Goal: Task Accomplishment & Management: Manage account settings

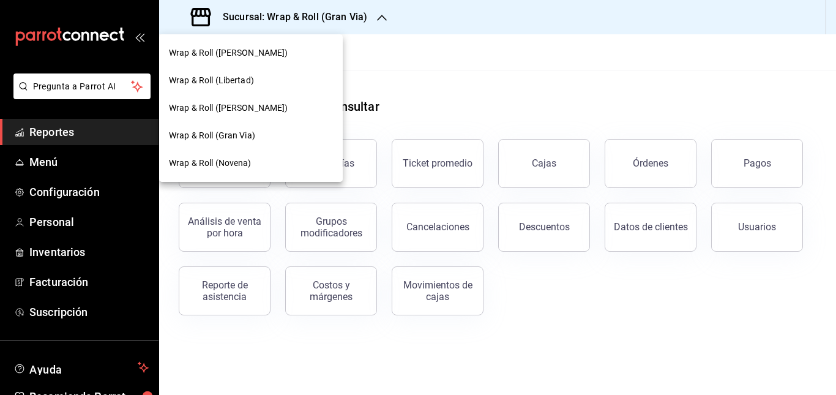
click at [256, 105] on span "Wrap & Roll ([PERSON_NAME])" at bounding box center [228, 108] width 119 height 13
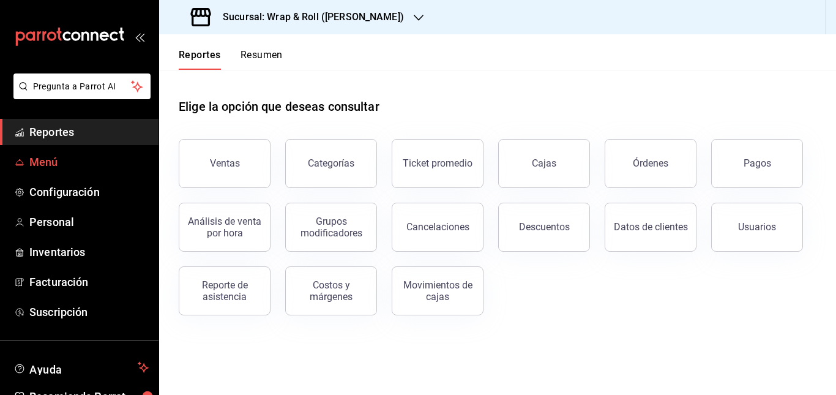
drag, startPoint x: 256, startPoint y: 105, endPoint x: 46, endPoint y: 161, distance: 217.9
click at [46, 161] on span "Menú" at bounding box center [88, 162] width 119 height 17
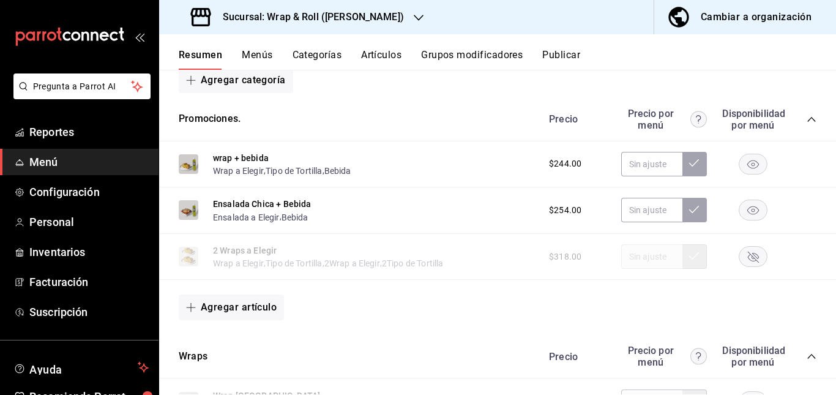
scroll to position [201, 0]
click at [742, 255] on rect "button" at bounding box center [753, 255] width 28 height 20
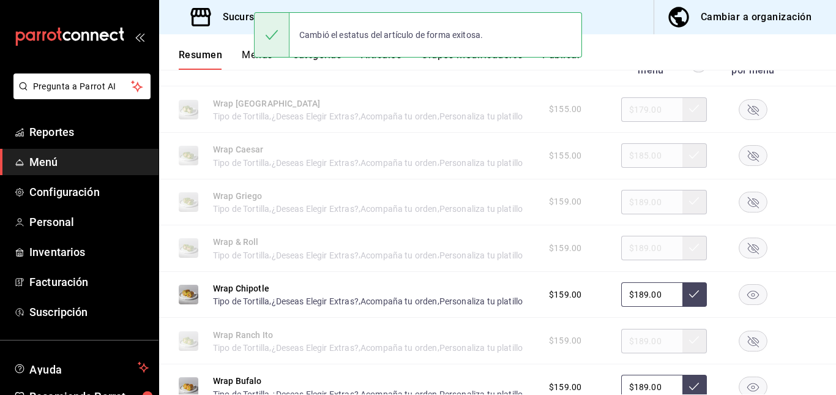
scroll to position [498, 0]
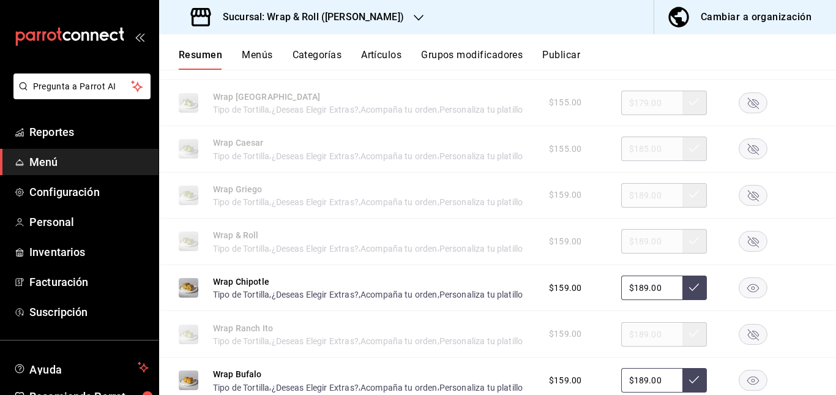
click at [739, 106] on rect "button" at bounding box center [753, 102] width 28 height 20
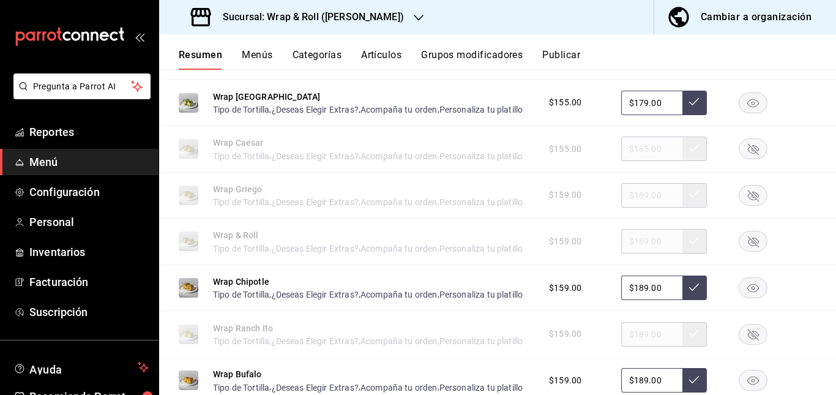
click at [739, 159] on rect "button" at bounding box center [753, 149] width 28 height 20
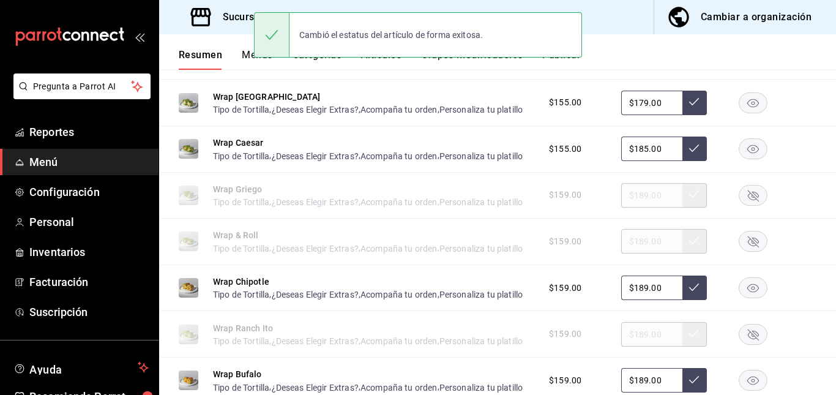
click at [745, 205] on rect "button" at bounding box center [753, 195] width 28 height 20
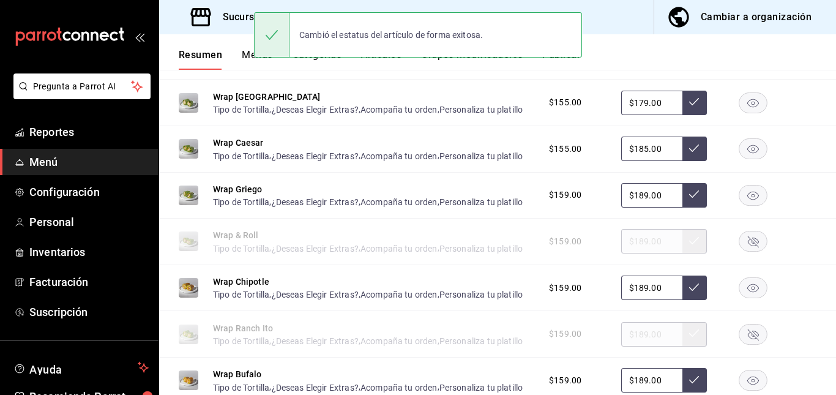
click at [739, 252] on rect "button" at bounding box center [753, 241] width 28 height 20
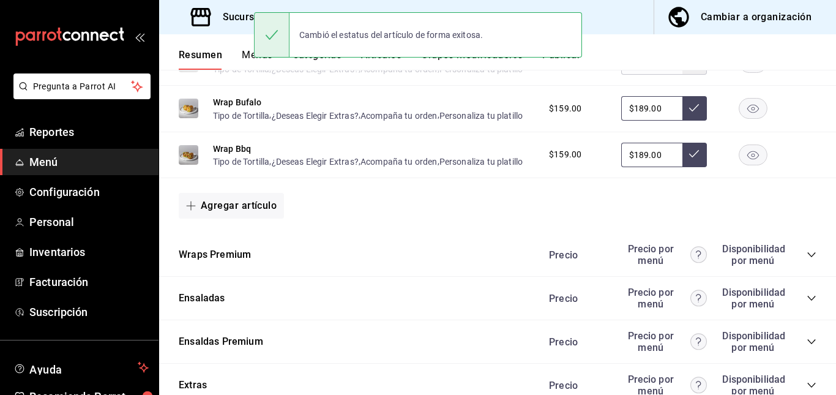
scroll to position [785, 0]
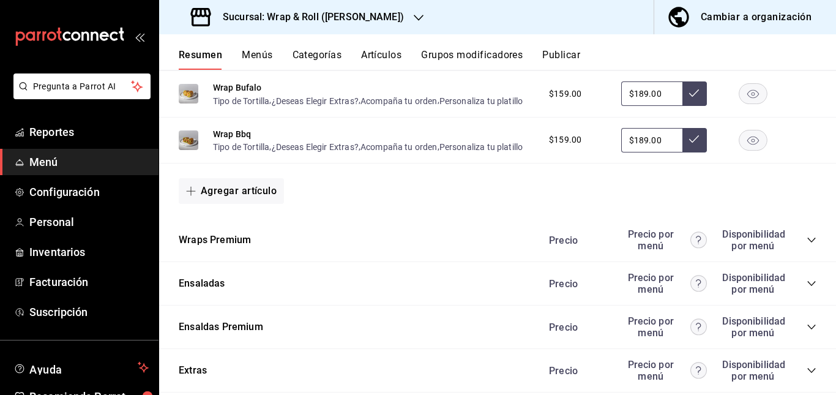
click at [739, 58] on rect "button" at bounding box center [753, 47] width 28 height 20
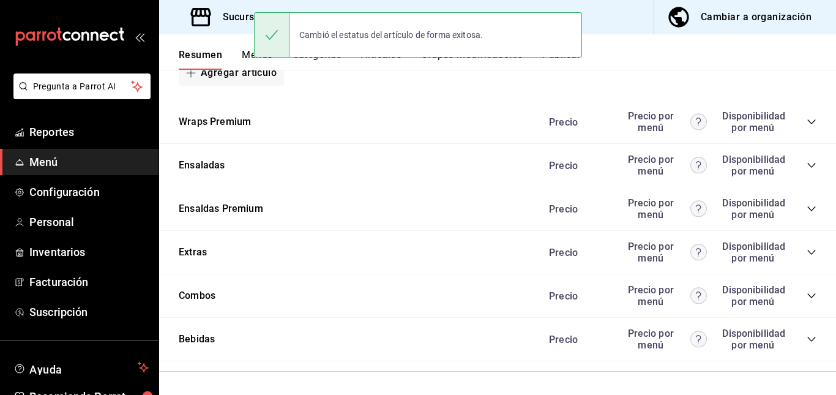
scroll to position [907, 0]
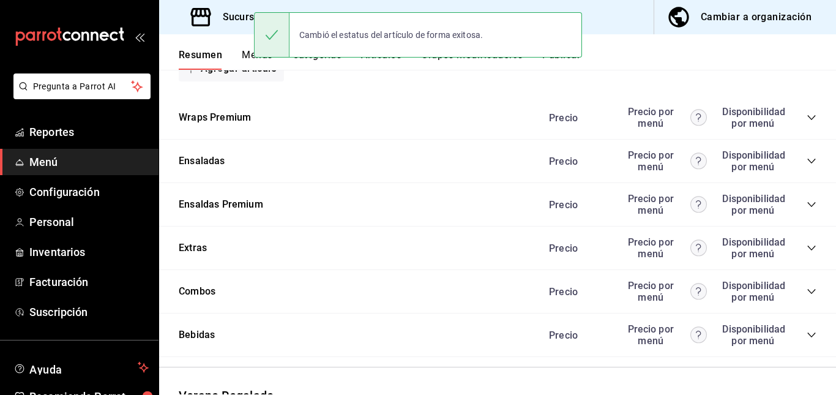
click at [807, 120] on icon "collapse-category-row" at bounding box center [811, 117] width 8 height 5
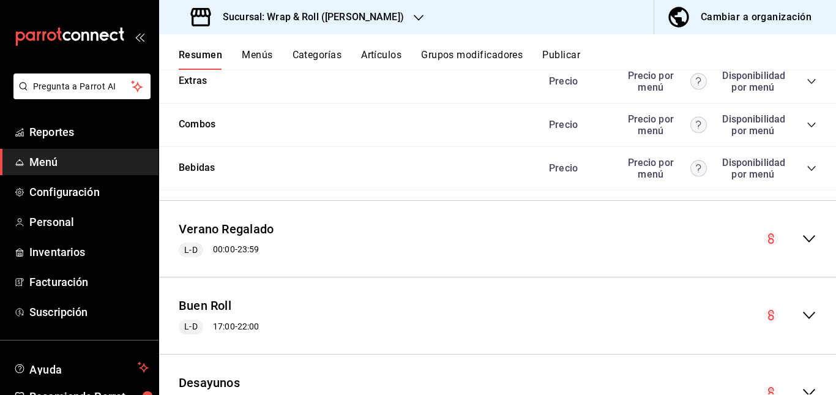
scroll to position [1314, 0]
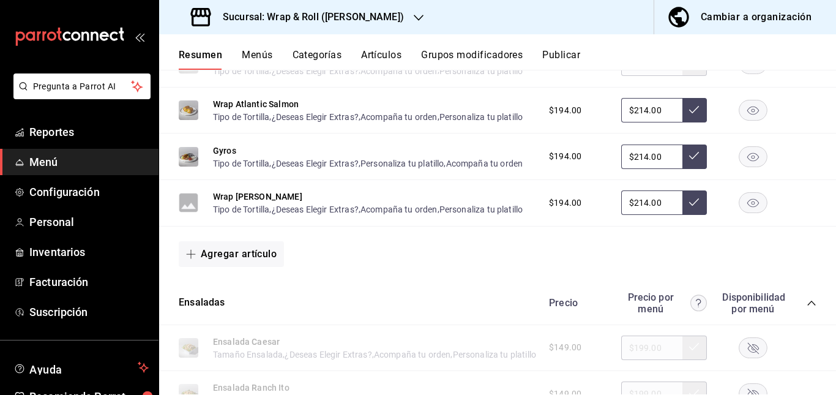
scroll to position [1004, 0]
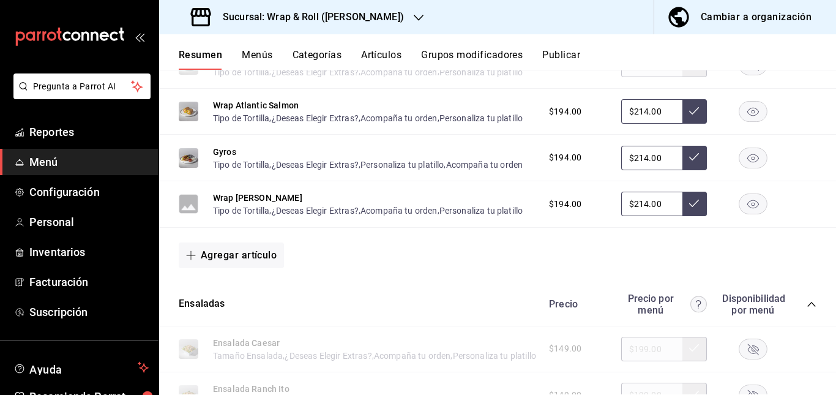
click at [739, 75] on rect "button" at bounding box center [753, 65] width 28 height 20
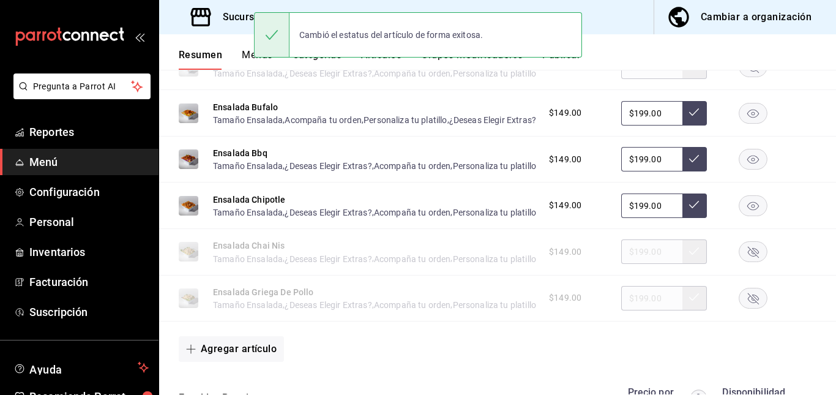
scroll to position [1379, 0]
click at [741, 30] on rect "button" at bounding box center [753, 20] width 28 height 20
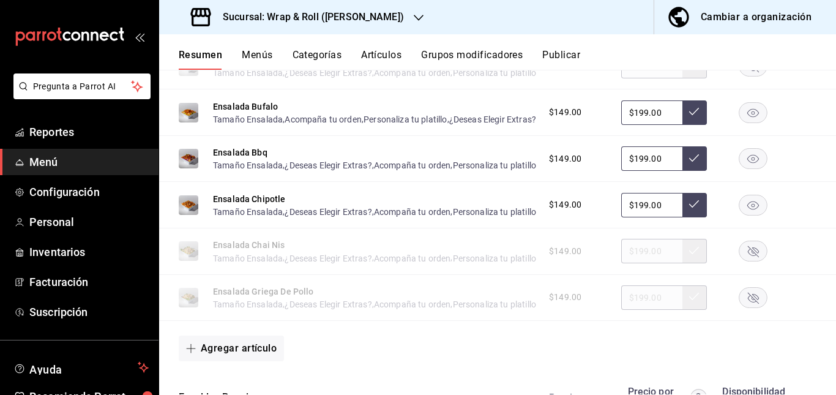
click at [745, 76] on rect "button" at bounding box center [753, 66] width 28 height 20
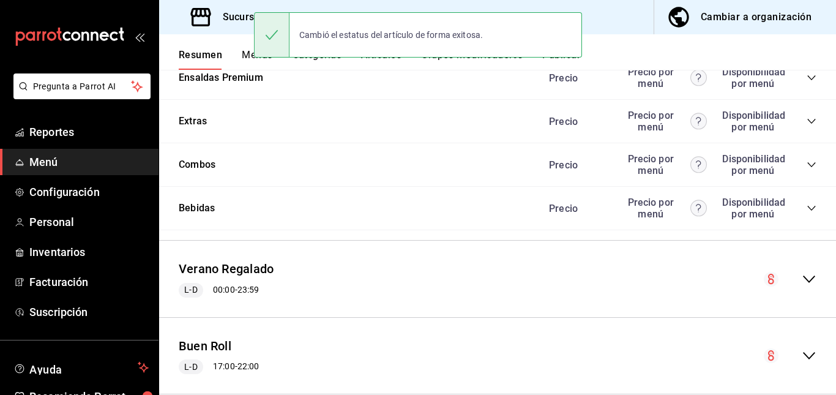
scroll to position [1699, 0]
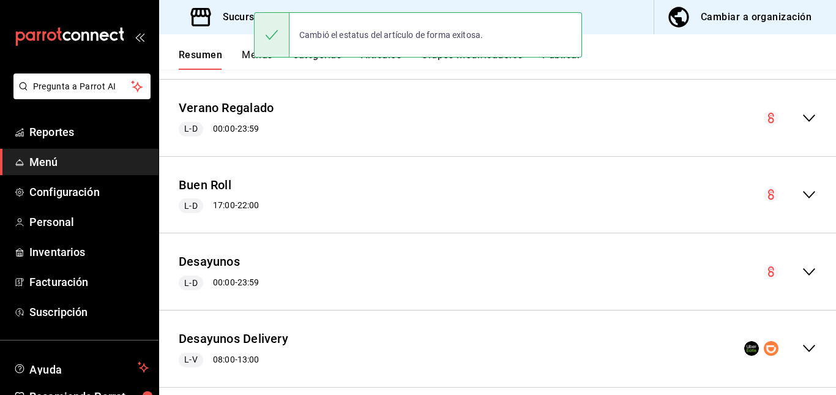
scroll to position [1860, 0]
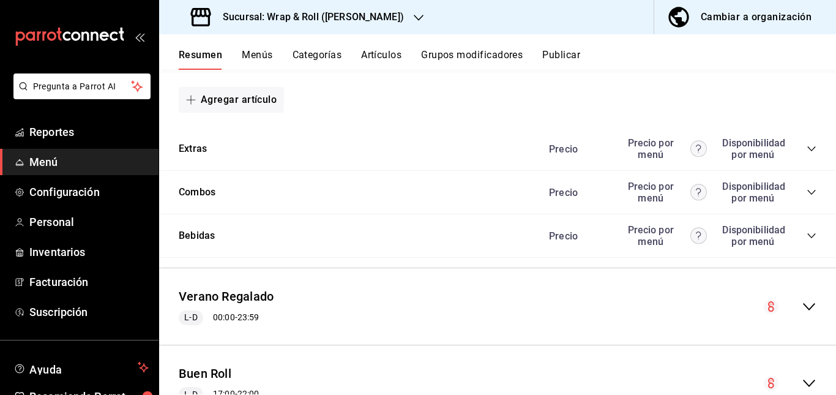
scroll to position [1904, 0]
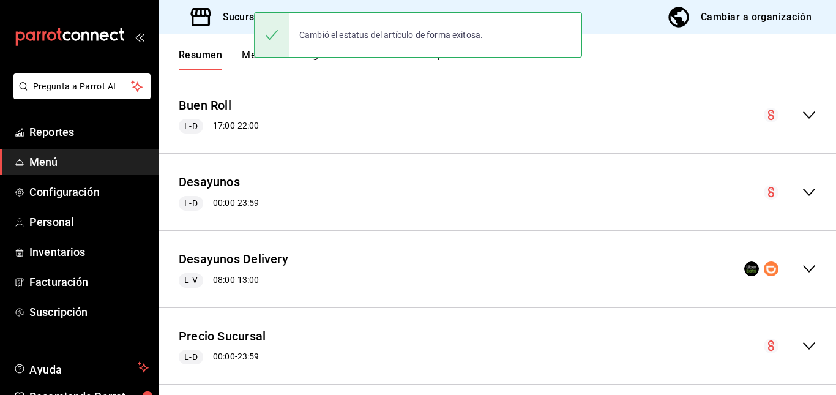
scroll to position [2129, 0]
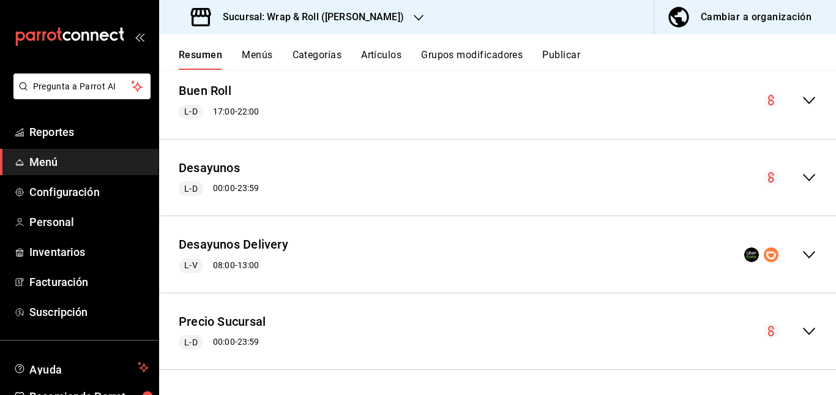
scroll to position [3074, 0]
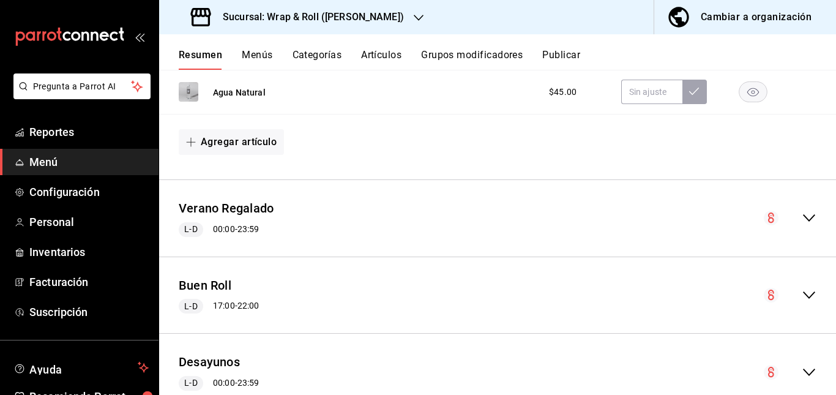
scroll to position [2991, 0]
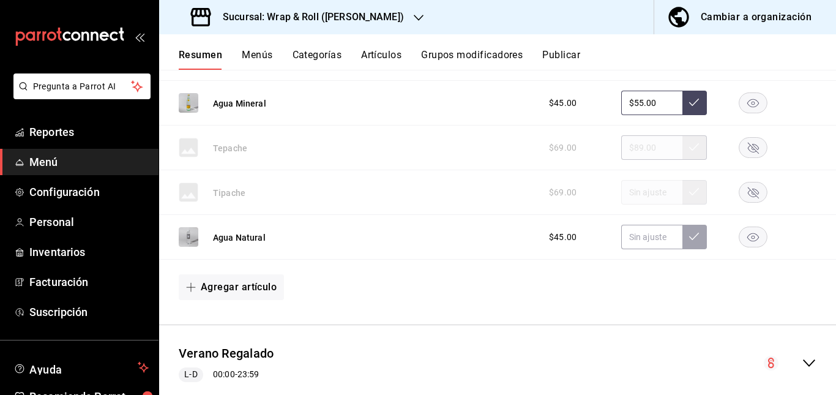
click at [378, 53] on button "Artículos" at bounding box center [381, 59] width 40 height 21
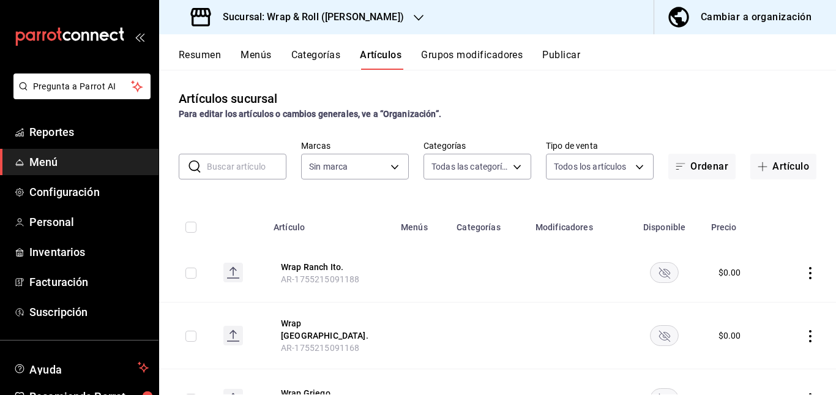
type input "0cffcaa9-173e-47a8-938b-dca6a1bc21d4,b2760ed9-b7b1-4897-8a9f-c9dd110c8266,67b79…"
type input "7d263f60-237b-4a5e-827c-684bea1a4647"
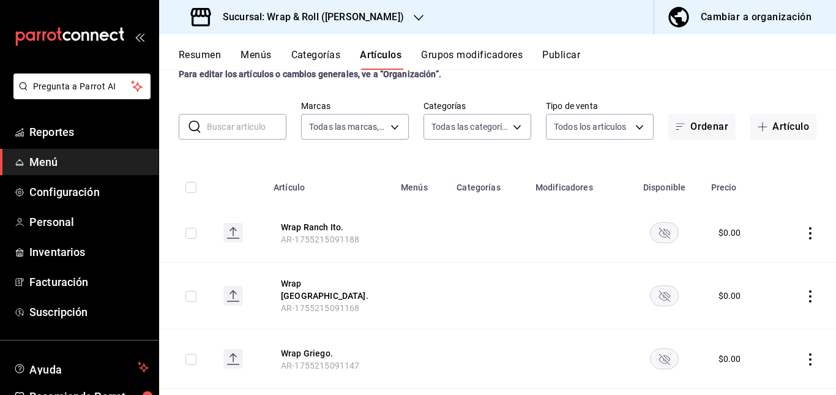
click at [252, 128] on input "text" at bounding box center [247, 126] width 80 height 24
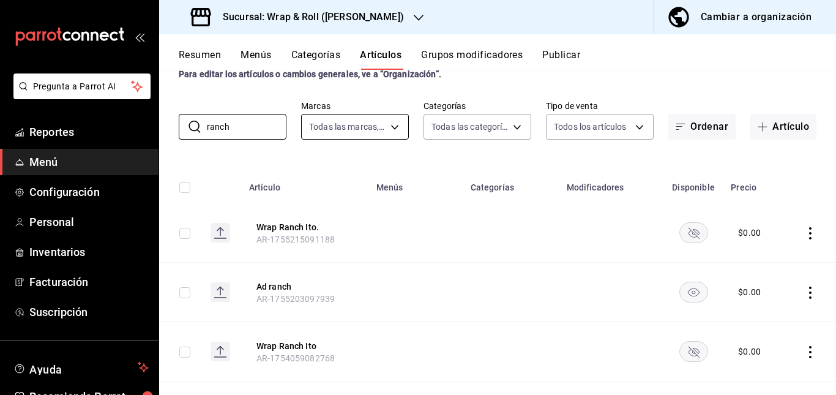
scroll to position [0, 0]
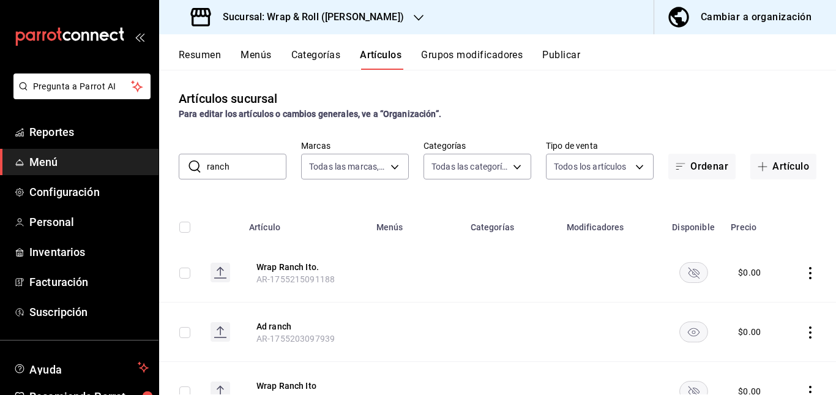
click at [464, 253] on td at bounding box center [511, 272] width 96 height 59
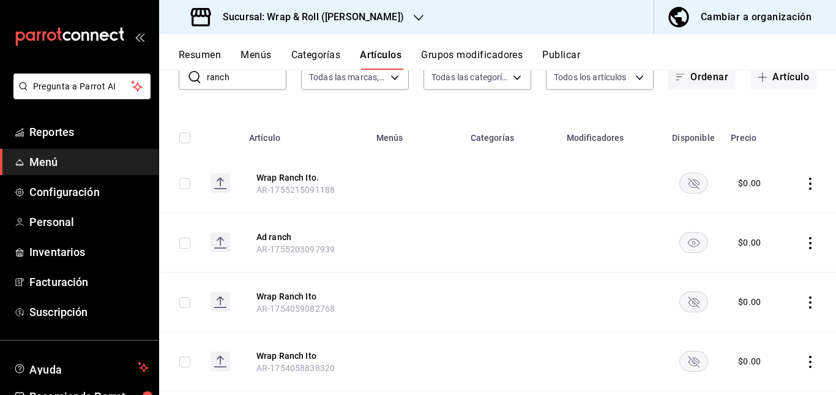
scroll to position [90, 0]
click at [688, 182] on icon "availability-product" at bounding box center [693, 182] width 11 height 11
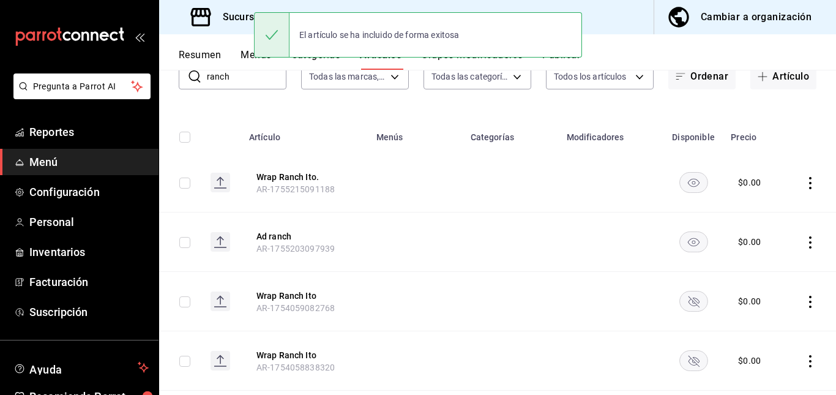
click at [681, 307] on rect "availability-product" at bounding box center [693, 301] width 28 height 20
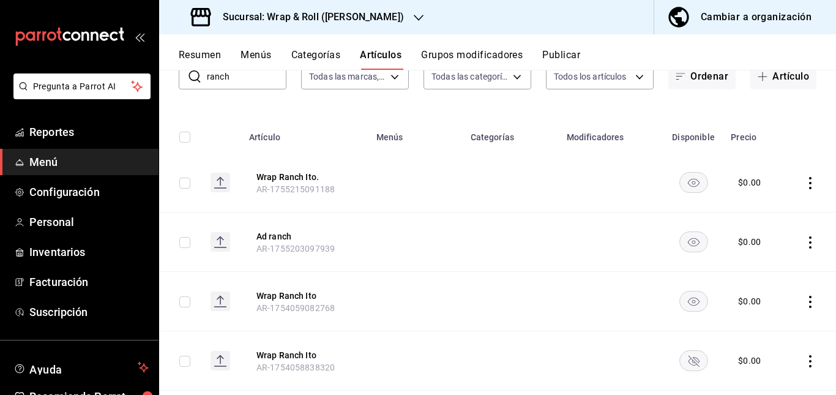
click at [687, 363] on rect "availability-product" at bounding box center [693, 360] width 28 height 20
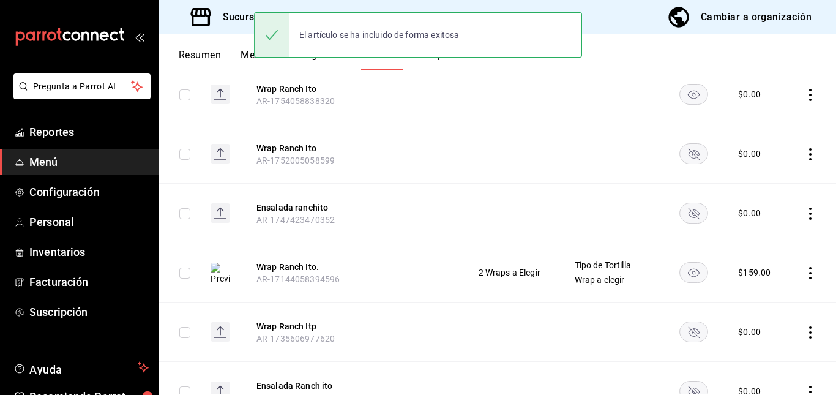
scroll to position [357, 0]
click at [683, 151] on rect "availability-product" at bounding box center [693, 153] width 28 height 20
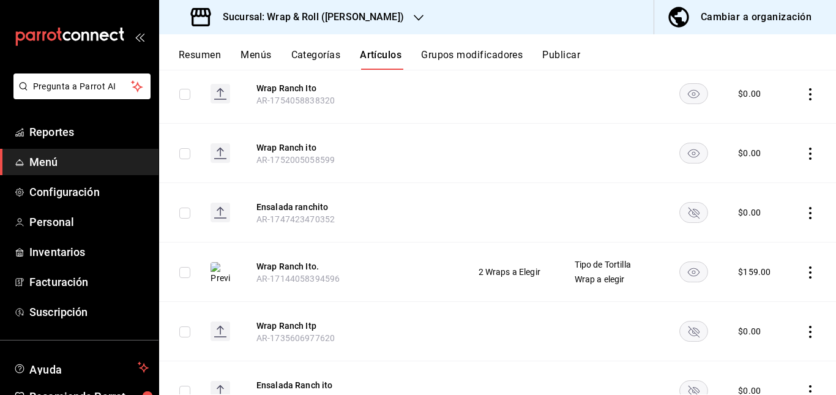
click at [684, 209] on rect "availability-product" at bounding box center [693, 212] width 28 height 20
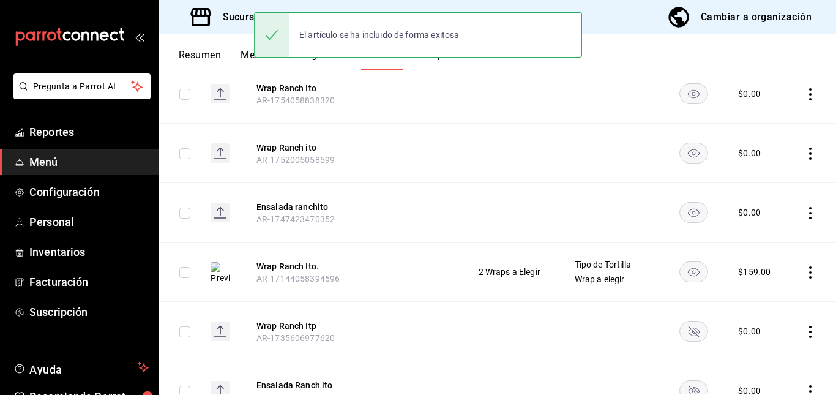
click at [683, 330] on rect "availability-product" at bounding box center [693, 331] width 28 height 20
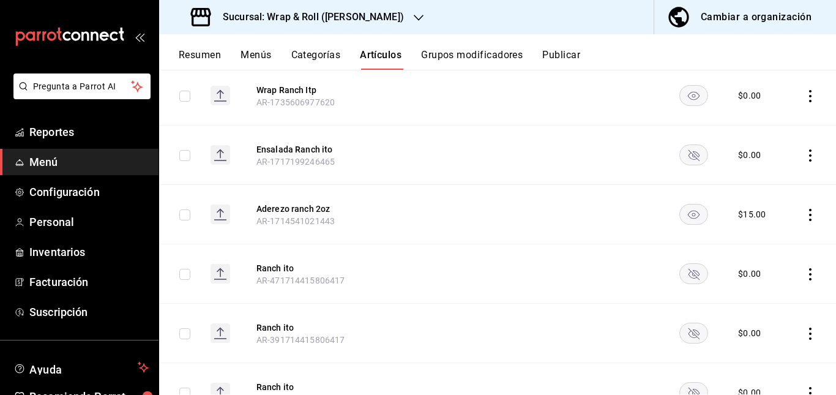
scroll to position [594, 0]
click at [695, 151] on rect "availability-product" at bounding box center [693, 153] width 28 height 20
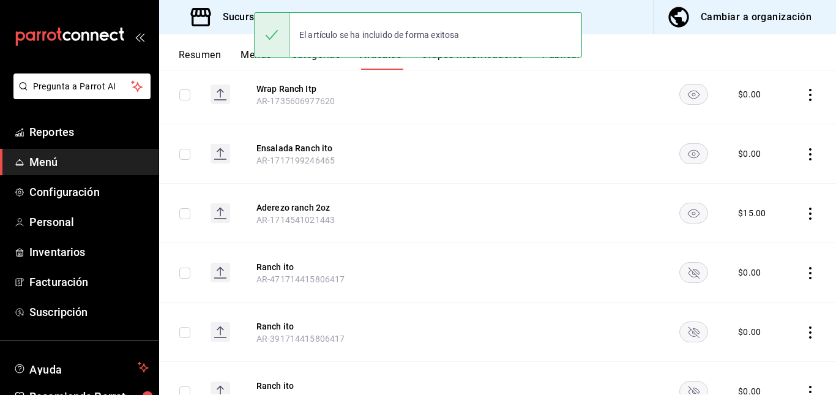
click at [681, 281] on rect "availability-product" at bounding box center [693, 272] width 28 height 20
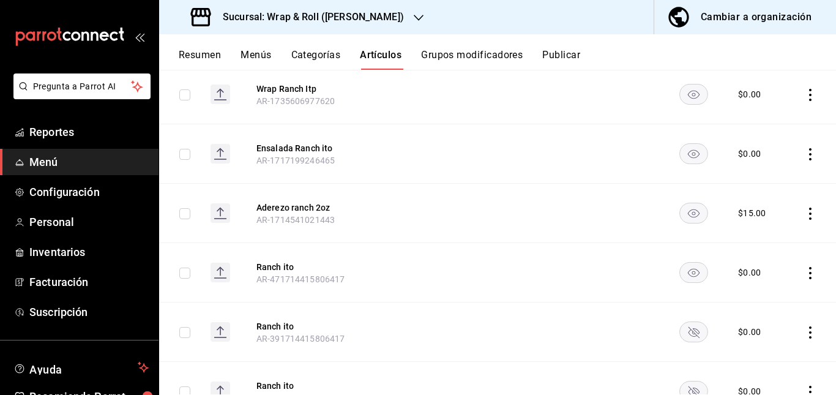
click at [687, 326] on rect "availability-product" at bounding box center [693, 331] width 28 height 20
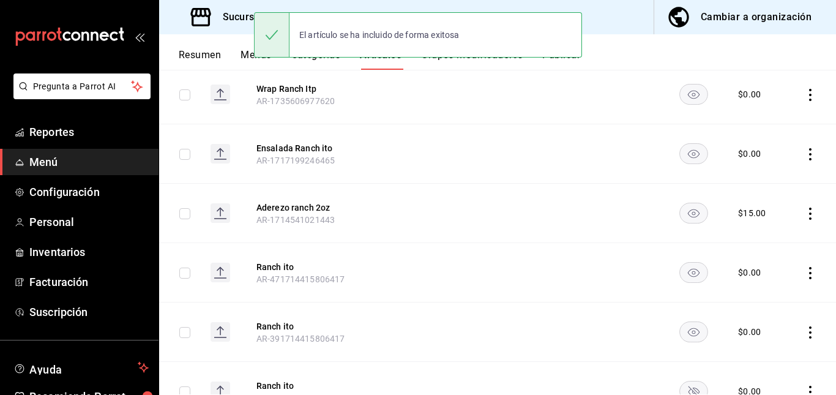
click at [571, 318] on td at bounding box center [611, 331] width 104 height 59
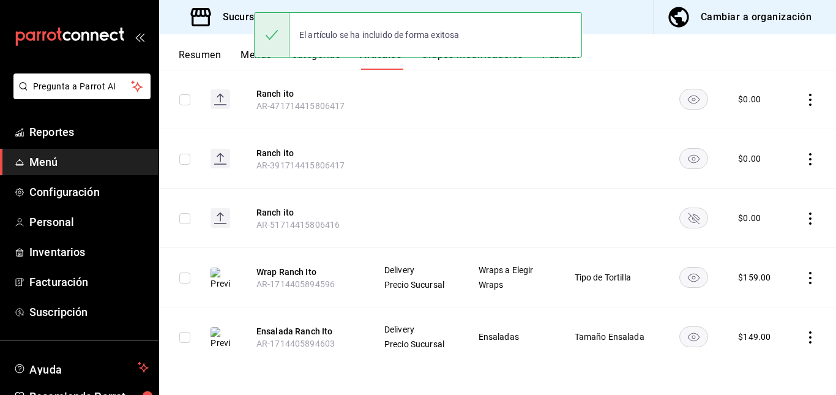
scroll to position [768, 0]
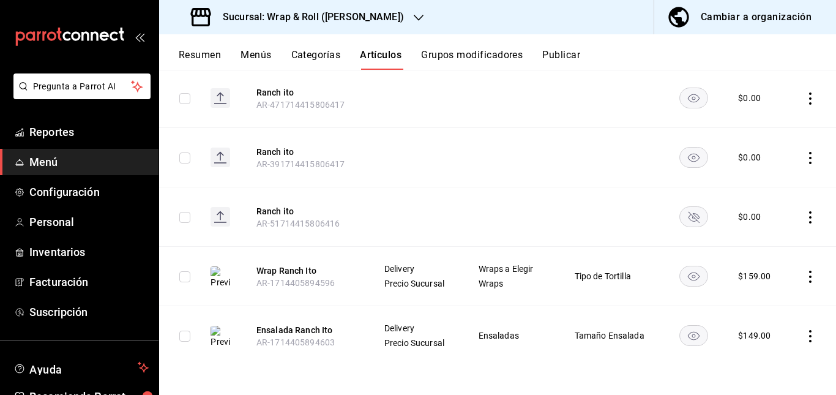
click at [694, 212] on rect "availability-product" at bounding box center [693, 216] width 28 height 20
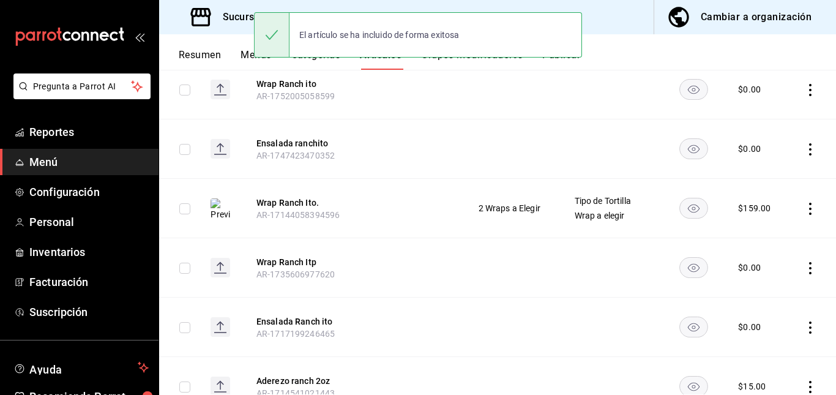
scroll to position [0, 0]
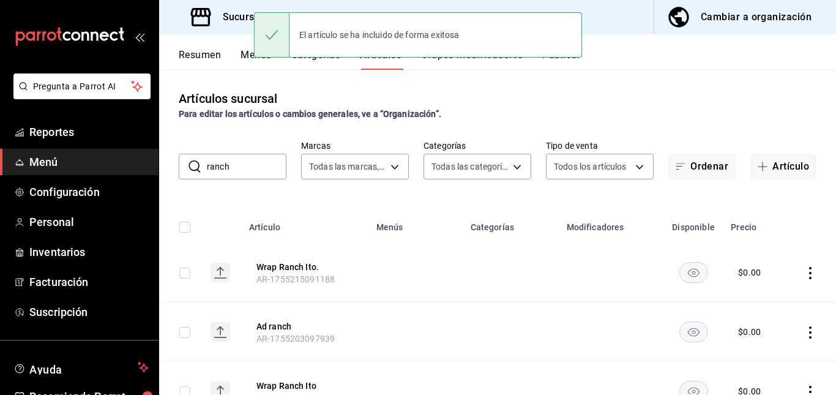
drag, startPoint x: 269, startPoint y: 184, endPoint x: 258, endPoint y: 169, distance: 18.4
click at [258, 169] on div "Artículos sucursal Para editar los artículos o cambios generales, ve a “Organiz…" at bounding box center [497, 232] width 677 height 324
click at [258, 169] on input "ranch" at bounding box center [247, 166] width 80 height 24
type input "r"
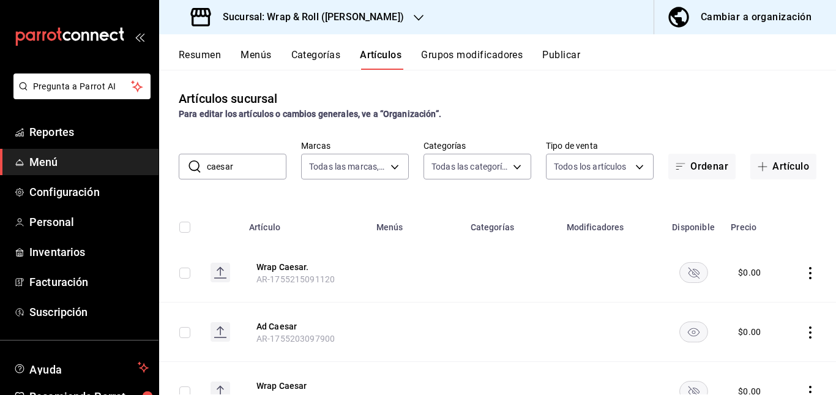
click at [431, 295] on td at bounding box center [416, 272] width 94 height 59
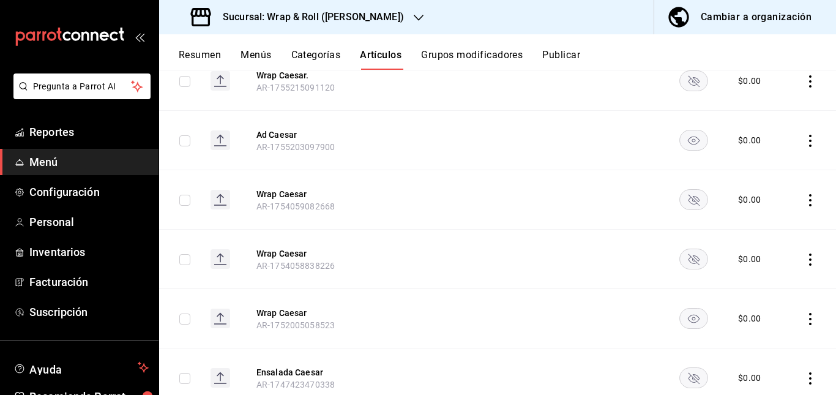
scroll to position [192, 0]
click at [688, 77] on icon "availability-product" at bounding box center [693, 80] width 11 height 11
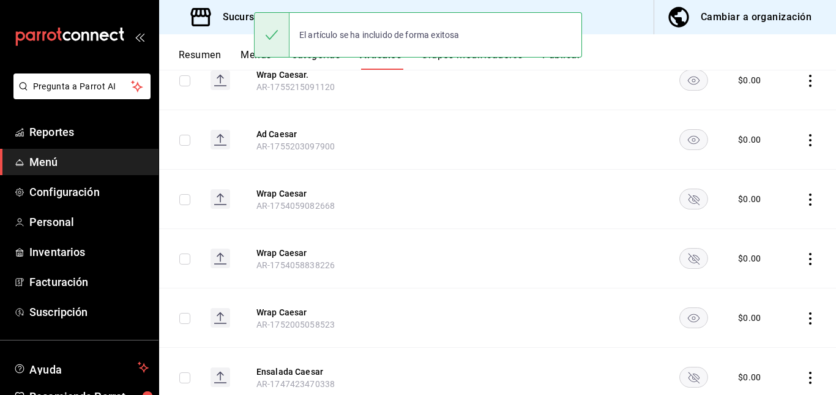
click at [690, 196] on icon "availability-product" at bounding box center [693, 199] width 11 height 11
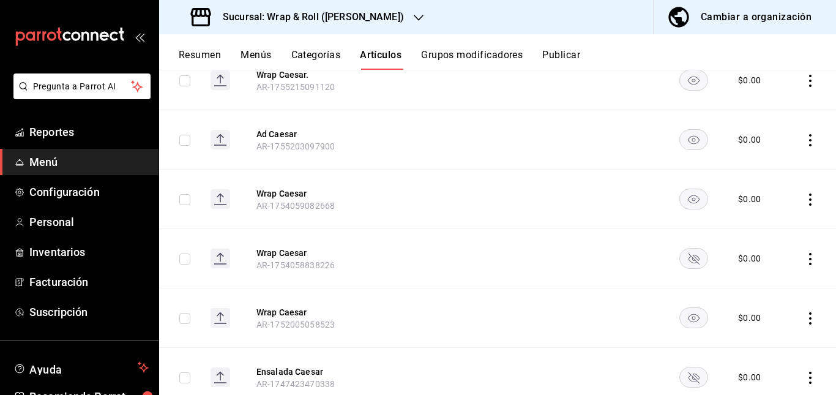
click at [688, 255] on icon "availability-product" at bounding box center [693, 258] width 11 height 11
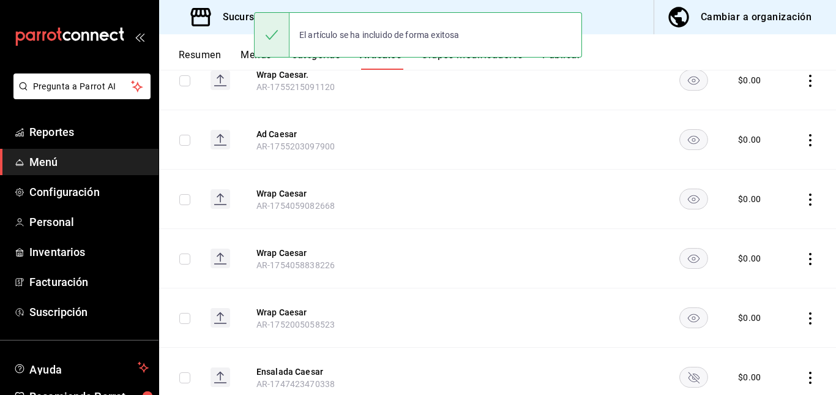
click at [685, 371] on rect "availability-product" at bounding box center [693, 377] width 28 height 20
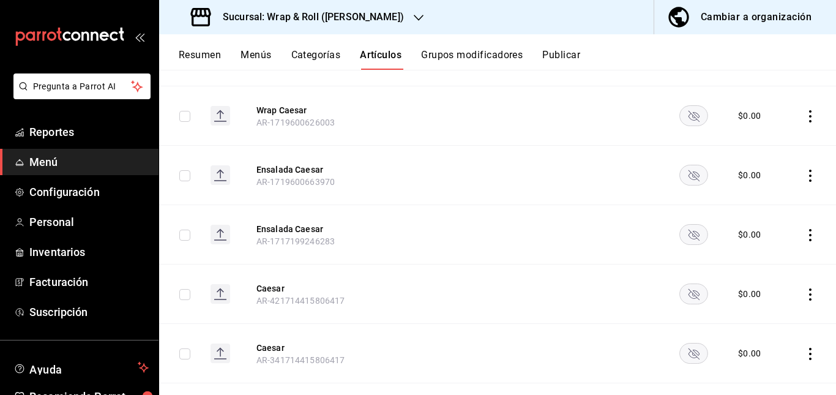
scroll to position [573, 0]
drag, startPoint x: 685, startPoint y: 119, endPoint x: 688, endPoint y: 174, distance: 55.2
click at [688, 174] on tbody "Wrap Caesar. AR-1755215091120 $ 0.00 Ad Caesar AR-1755203097900 $ 0.00 Wrap Cae…" at bounding box center [497, 115] width 677 height 890
click at [688, 174] on rect "availability-product" at bounding box center [693, 174] width 28 height 20
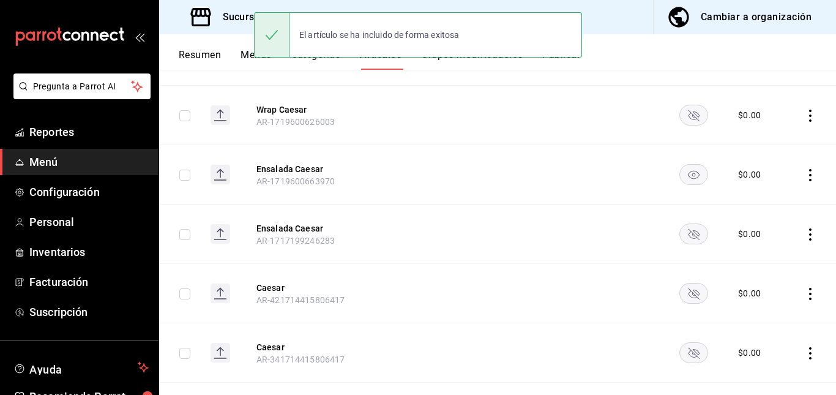
click at [679, 115] on rect "availability-product" at bounding box center [693, 115] width 28 height 20
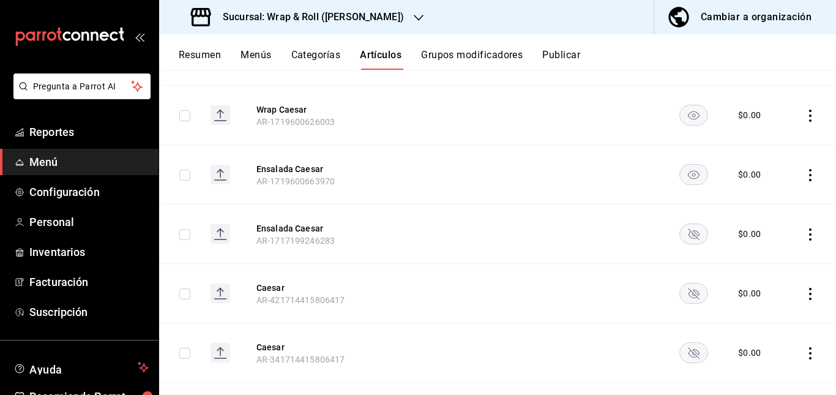
click at [679, 229] on rect "availability-product" at bounding box center [693, 233] width 28 height 20
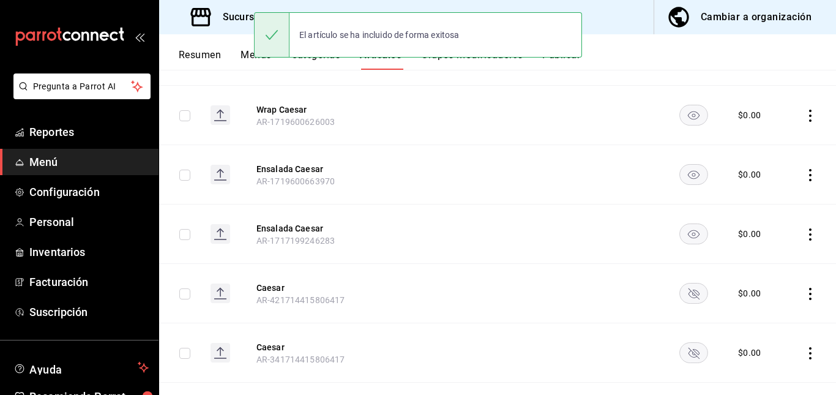
click at [681, 288] on rect "availability-product" at bounding box center [693, 293] width 28 height 20
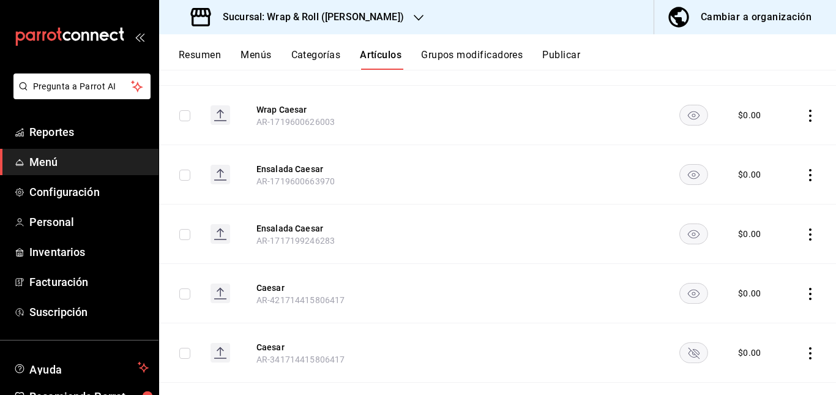
click at [682, 356] on rect "availability-product" at bounding box center [693, 352] width 28 height 20
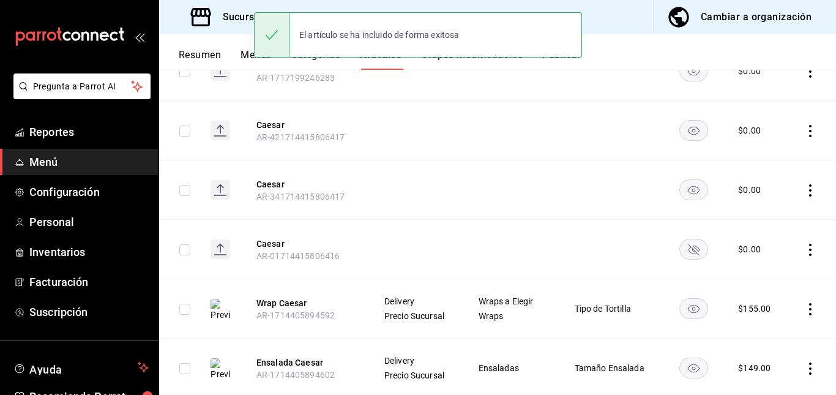
scroll to position [768, 0]
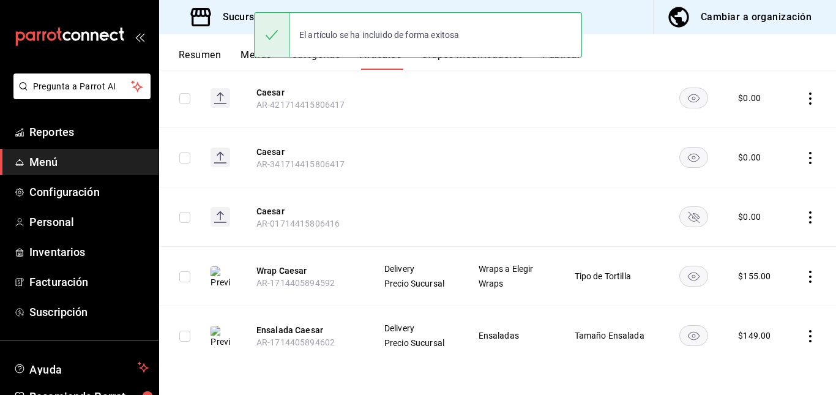
click at [696, 209] on rect "availability-product" at bounding box center [693, 216] width 28 height 20
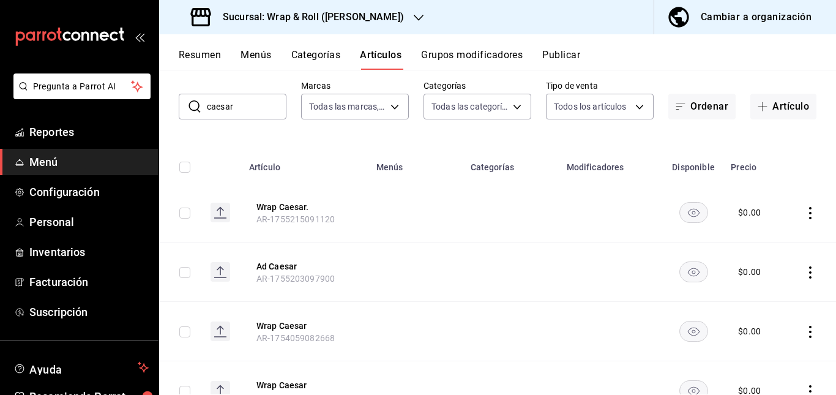
scroll to position [0, 0]
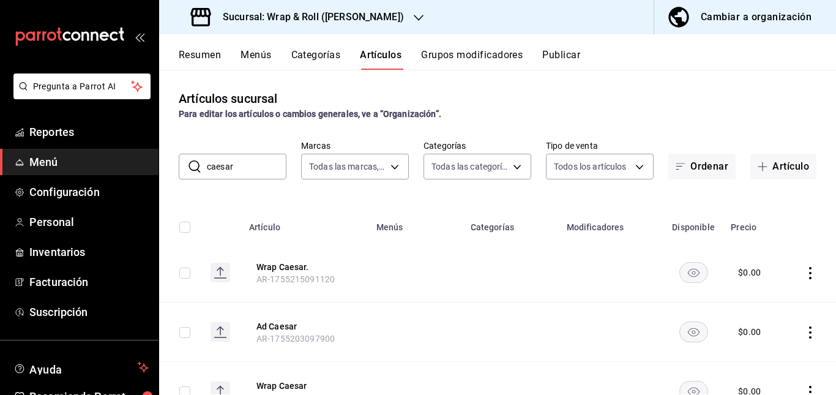
click at [254, 170] on input "caesar" at bounding box center [247, 166] width 80 height 24
type input "c"
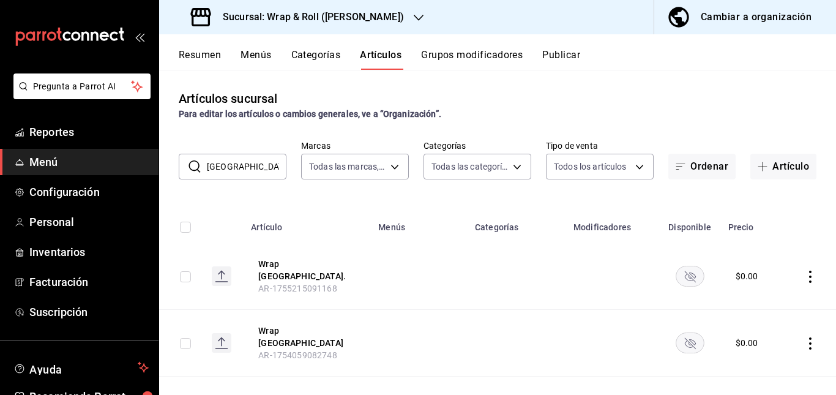
click at [494, 314] on td at bounding box center [517, 343] width 99 height 67
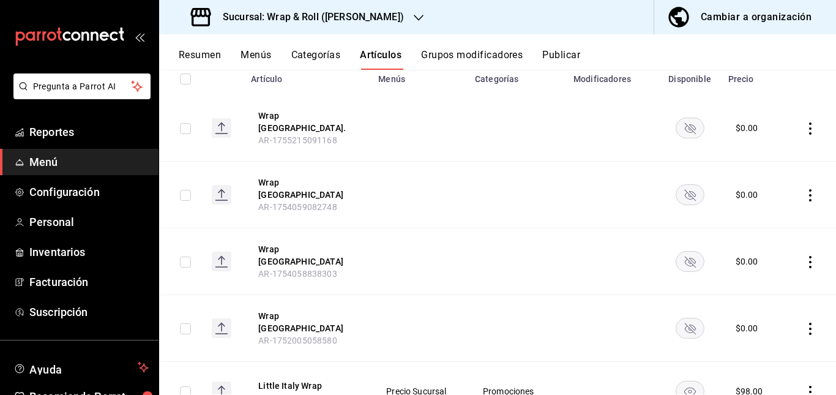
scroll to position [150, 0]
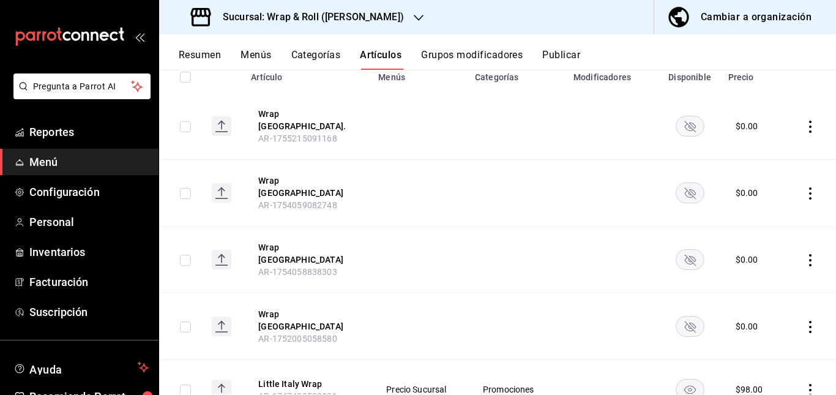
click at [689, 116] on rect "availability-product" at bounding box center [690, 126] width 28 height 20
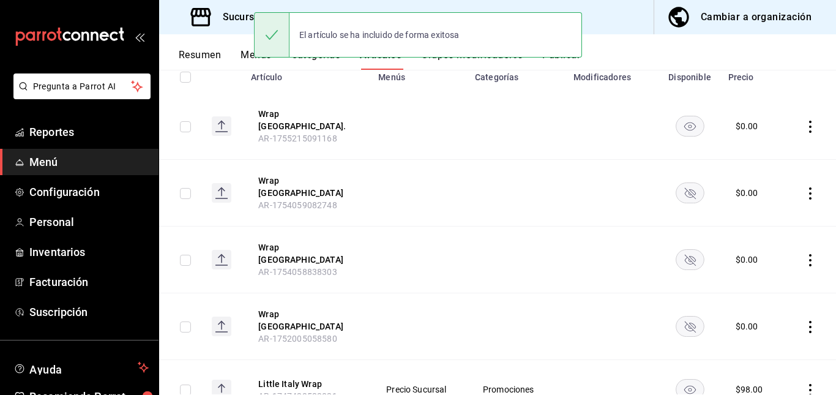
click at [685, 192] on rect "availability-product" at bounding box center [690, 193] width 28 height 20
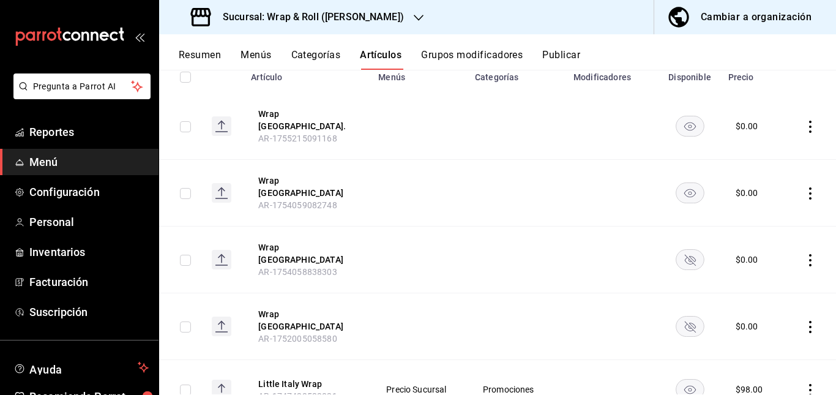
click at [681, 250] on rect "availability-product" at bounding box center [690, 260] width 28 height 20
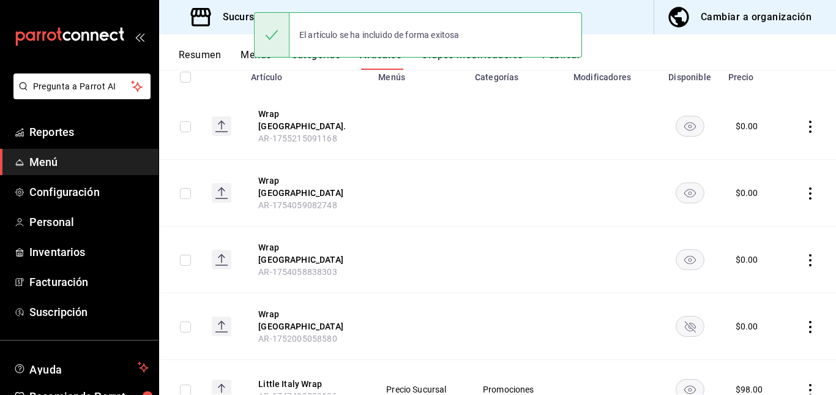
click at [676, 316] on rect "availability-product" at bounding box center [690, 326] width 28 height 20
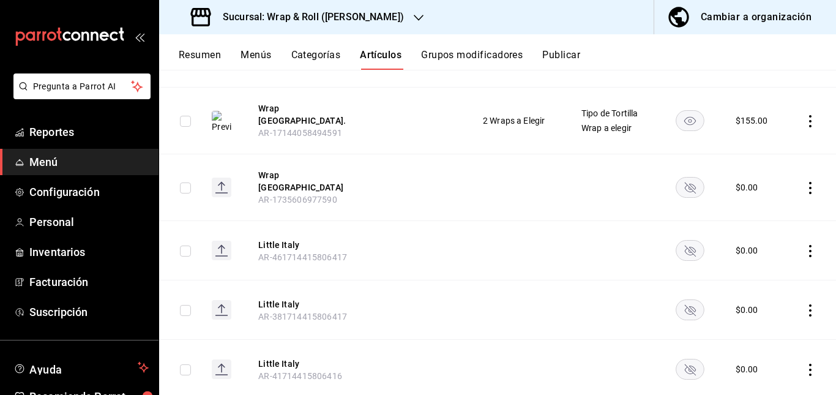
scroll to position [483, 0]
click at [685, 176] on rect "availability-product" at bounding box center [690, 186] width 28 height 20
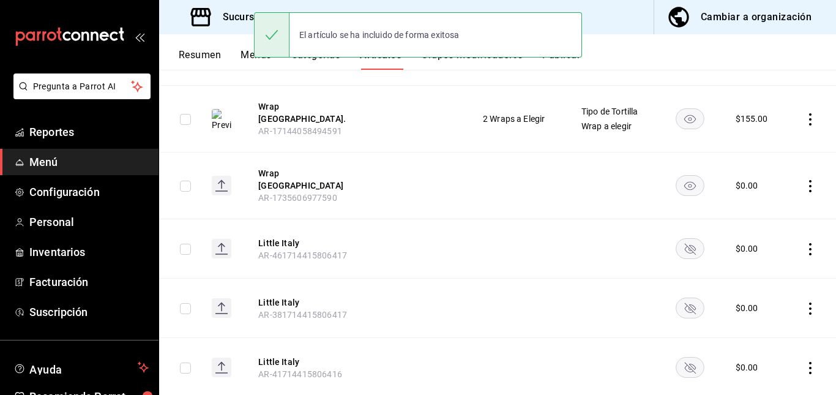
click at [681, 239] on rect "availability-product" at bounding box center [690, 249] width 28 height 20
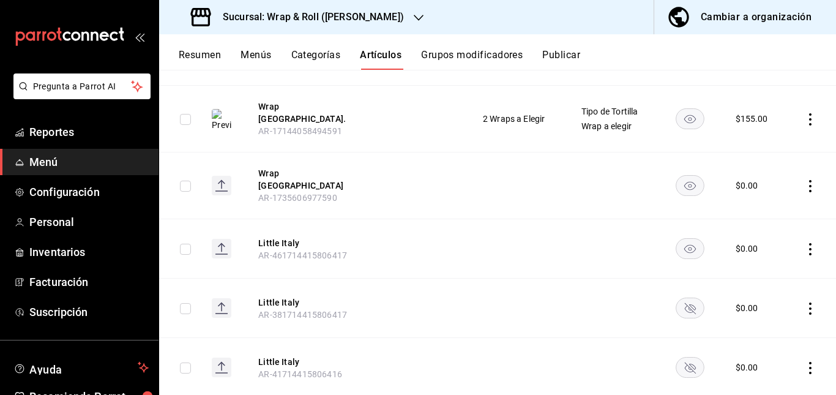
click at [682, 298] on rect "availability-product" at bounding box center [690, 308] width 28 height 20
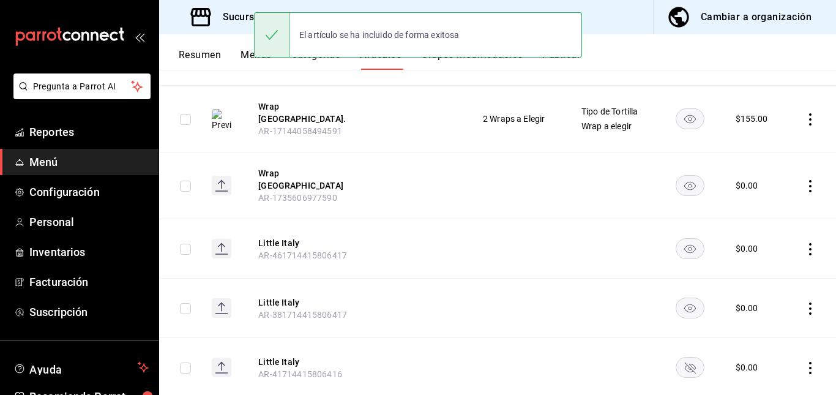
click at [685, 357] on rect "availability-product" at bounding box center [690, 367] width 28 height 20
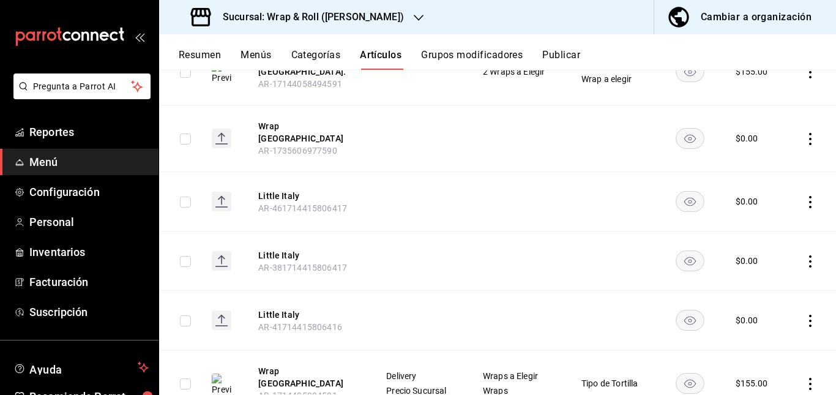
scroll to position [0, 0]
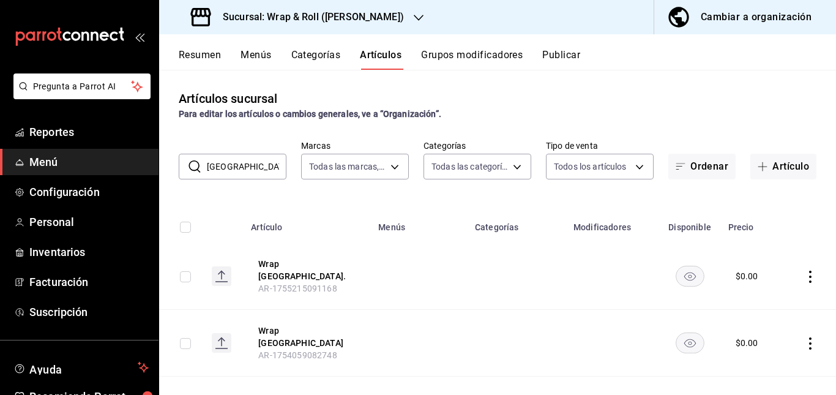
click at [252, 173] on input "[GEOGRAPHIC_DATA]" at bounding box center [247, 166] width 80 height 24
type input "i"
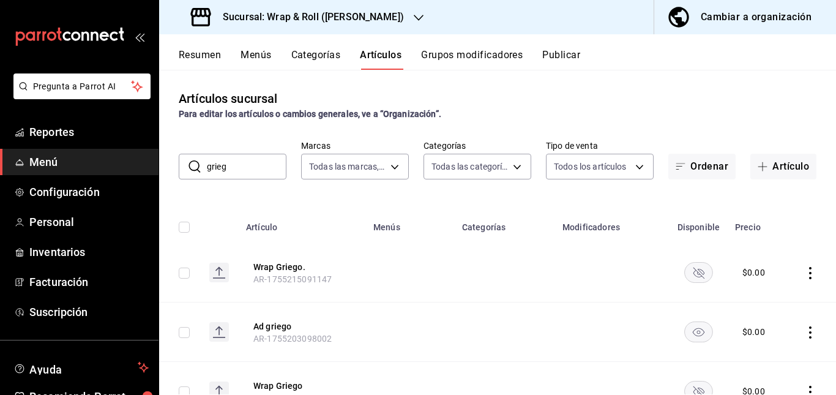
click at [462, 297] on td at bounding box center [505, 272] width 100 height 59
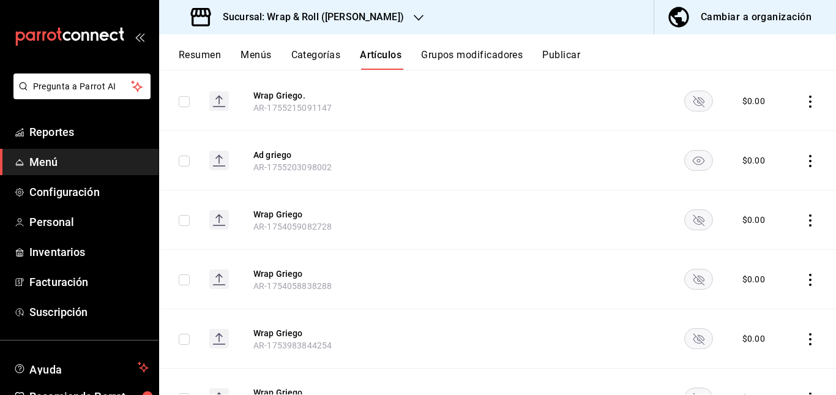
scroll to position [172, 0]
click at [695, 100] on icon "availability-product" at bounding box center [698, 100] width 11 height 11
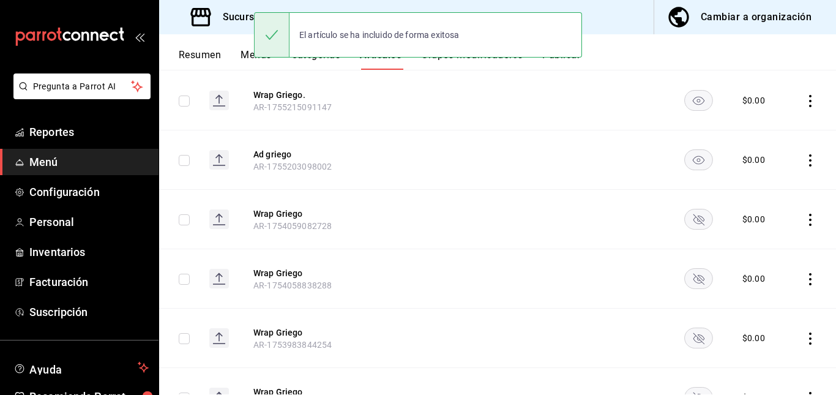
click at [694, 223] on rect "availability-product" at bounding box center [699, 219] width 28 height 20
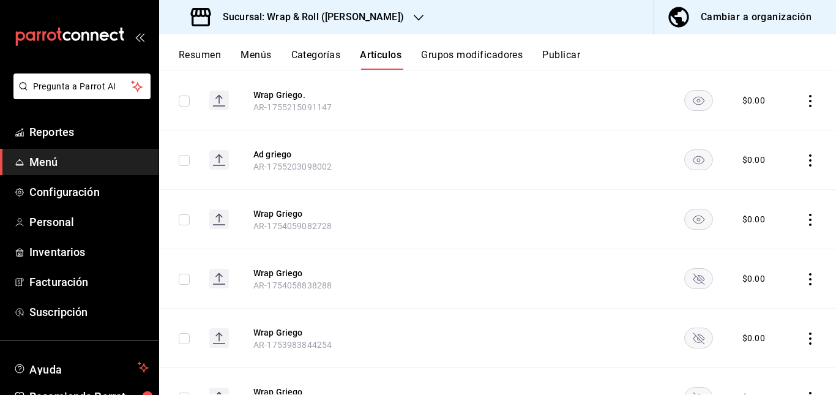
click at [690, 271] on rect "availability-product" at bounding box center [699, 278] width 28 height 20
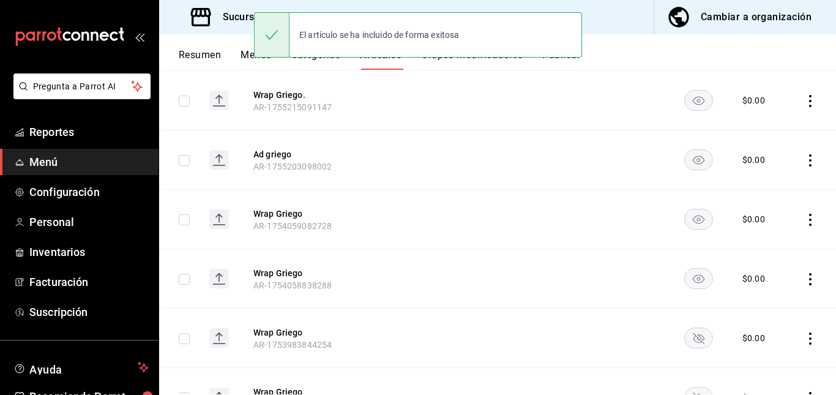
click at [688, 330] on rect "availability-product" at bounding box center [699, 337] width 28 height 20
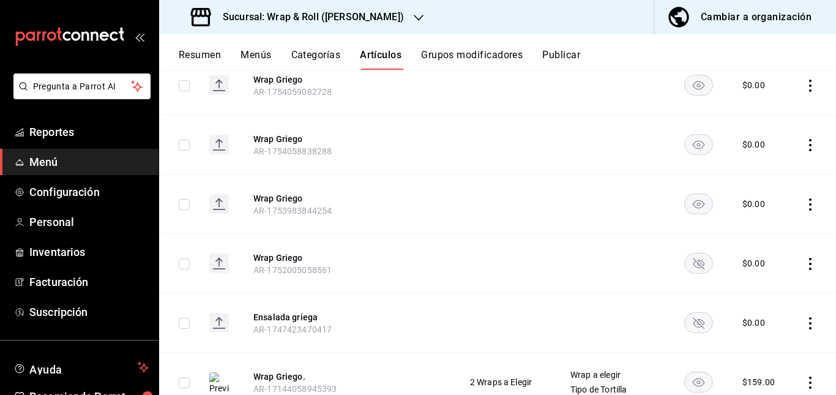
scroll to position [359, 0]
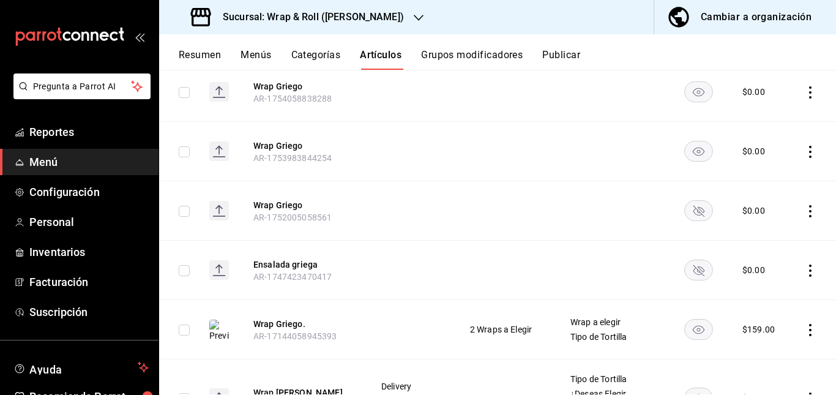
click at [689, 214] on rect "availability-product" at bounding box center [699, 210] width 28 height 20
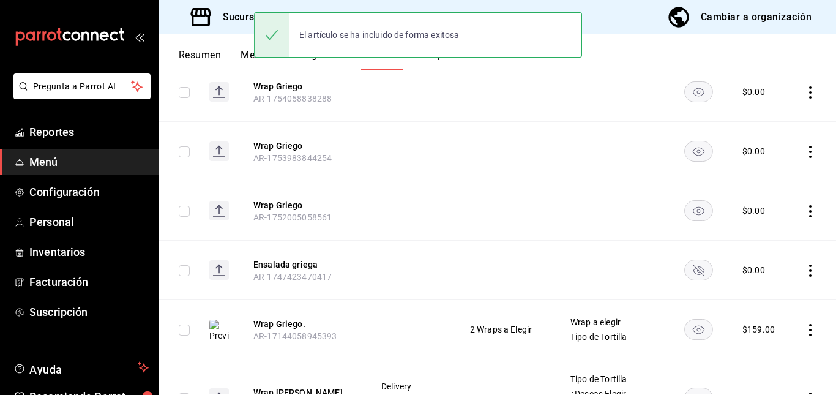
click at [693, 272] on rect "availability-product" at bounding box center [699, 269] width 28 height 20
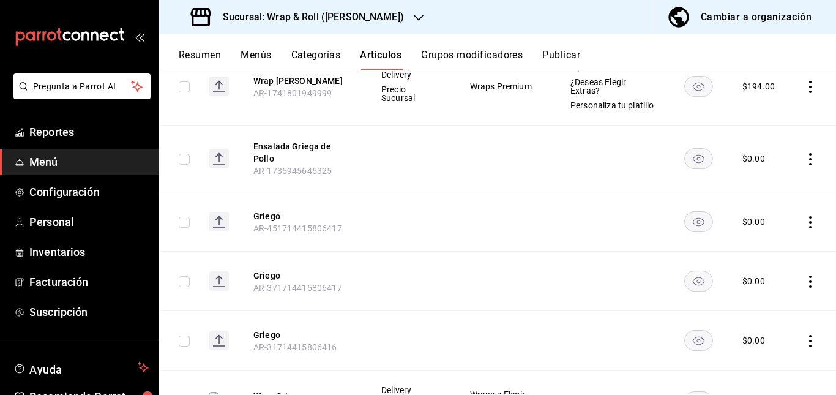
scroll to position [0, 0]
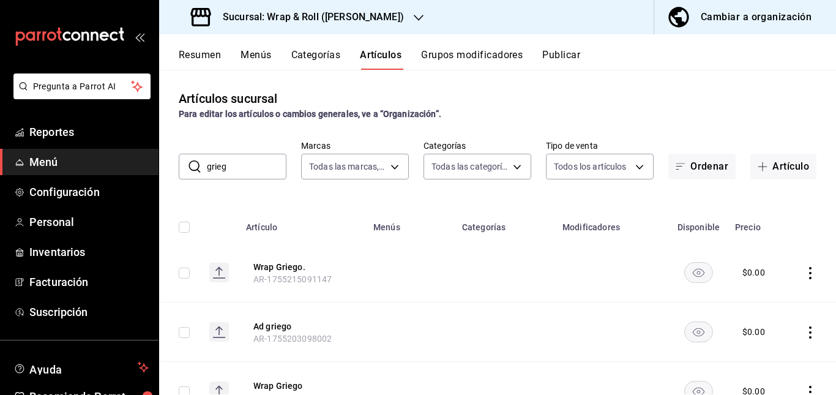
click at [262, 172] on input "grieg" at bounding box center [247, 166] width 80 height 24
type input "g"
type input "r"
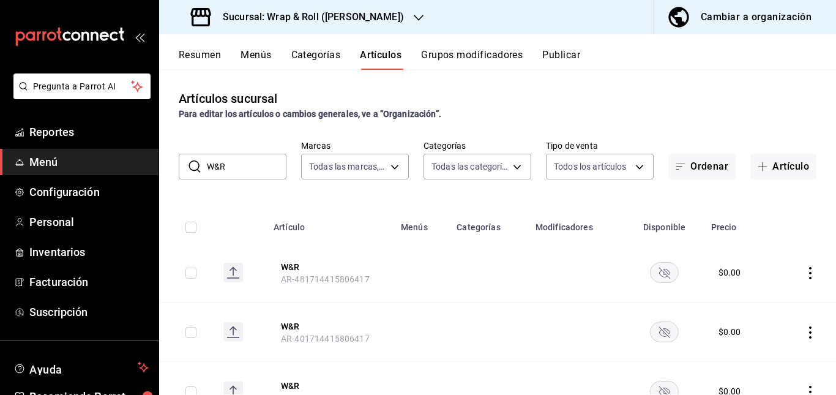
click at [427, 280] on td at bounding box center [421, 272] width 56 height 59
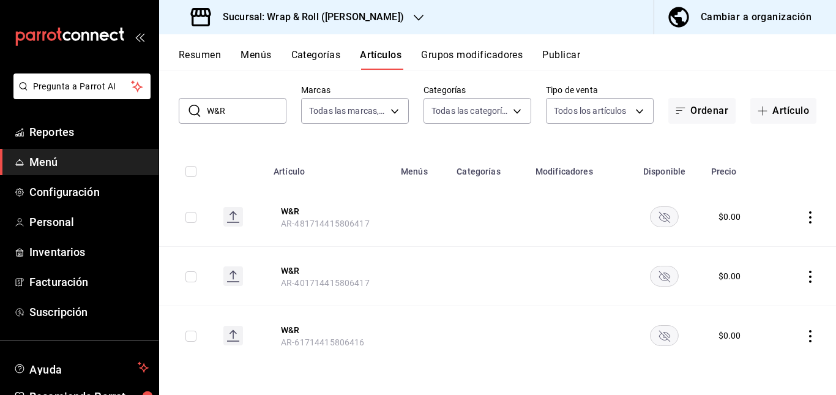
click at [658, 214] on rect "availability-product" at bounding box center [665, 216] width 28 height 20
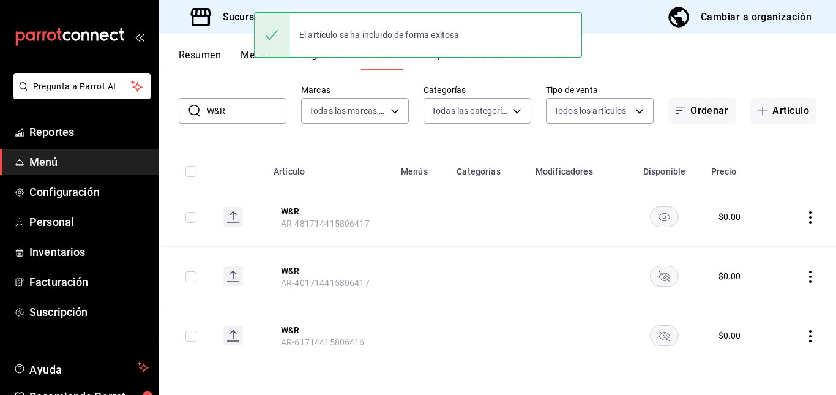
drag, startPoint x: 652, startPoint y: 271, endPoint x: 656, endPoint y: 358, distance: 87.0
click at [656, 358] on tbody "W&R AR-481714415806417 $ 0.00 W&R AR-401714415806417 $ 0.00 W&R AR-617144158064…" at bounding box center [497, 275] width 677 height 177
click at [657, 343] on rect "availability-product" at bounding box center [665, 335] width 28 height 20
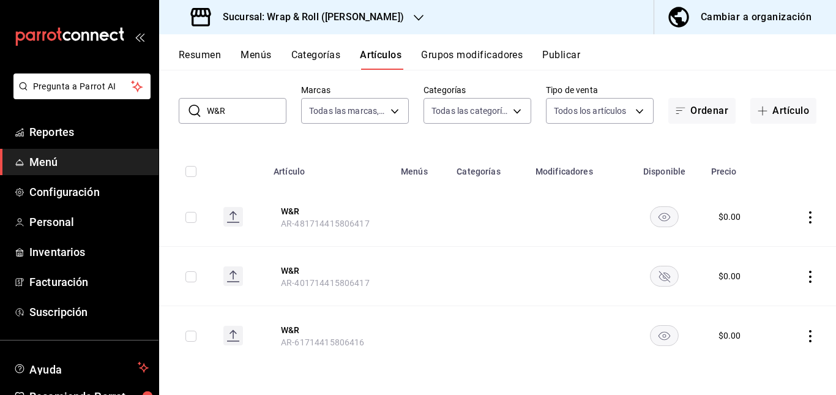
click at [658, 272] on rect "availability-product" at bounding box center [665, 276] width 28 height 20
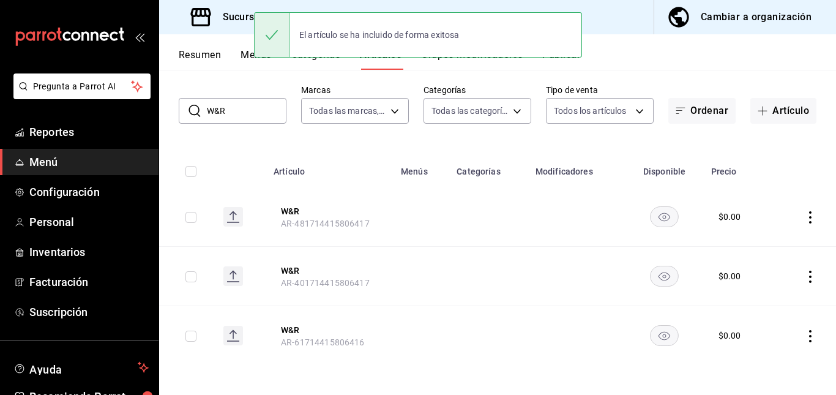
click at [255, 100] on input "W&R" at bounding box center [247, 111] width 80 height 24
type input "W"
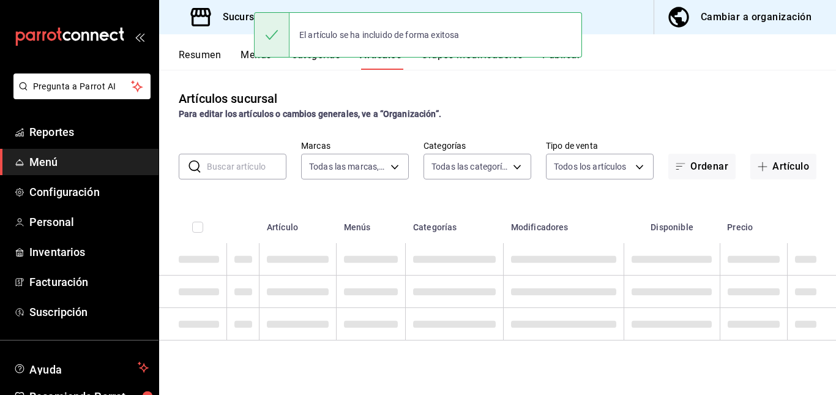
scroll to position [0, 0]
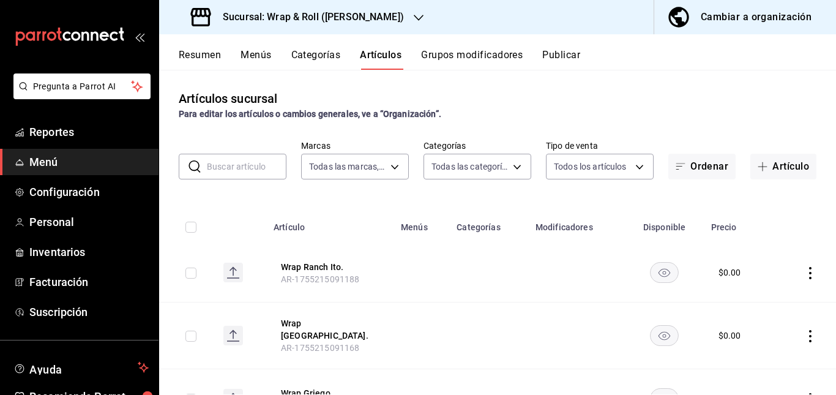
click at [438, 264] on td at bounding box center [421, 272] width 56 height 59
click at [233, 162] on input "text" at bounding box center [247, 166] width 80 height 24
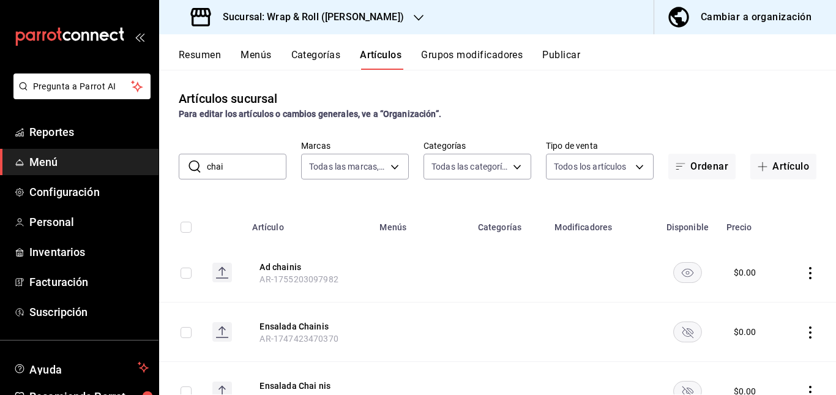
click at [444, 304] on td at bounding box center [421, 331] width 98 height 59
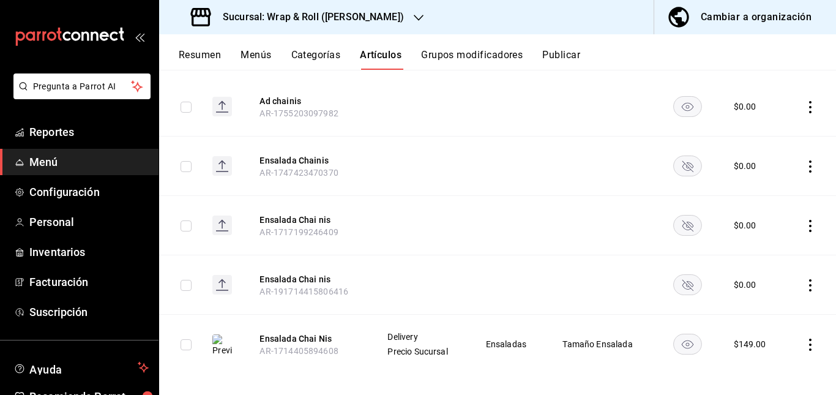
scroll to position [174, 0]
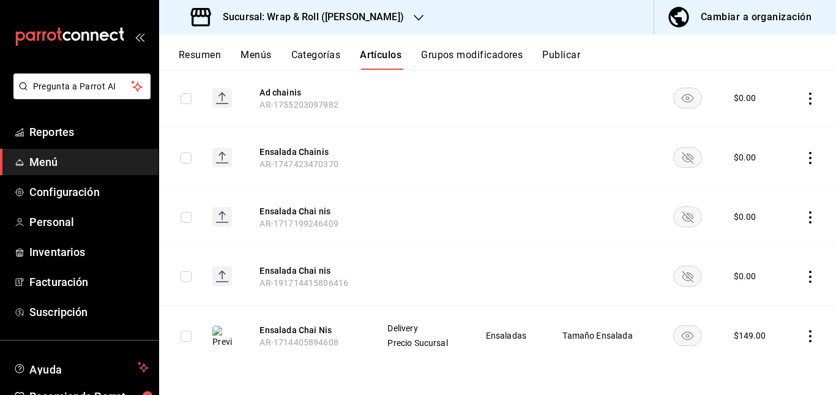
click at [675, 149] on rect "availability-product" at bounding box center [687, 157] width 28 height 20
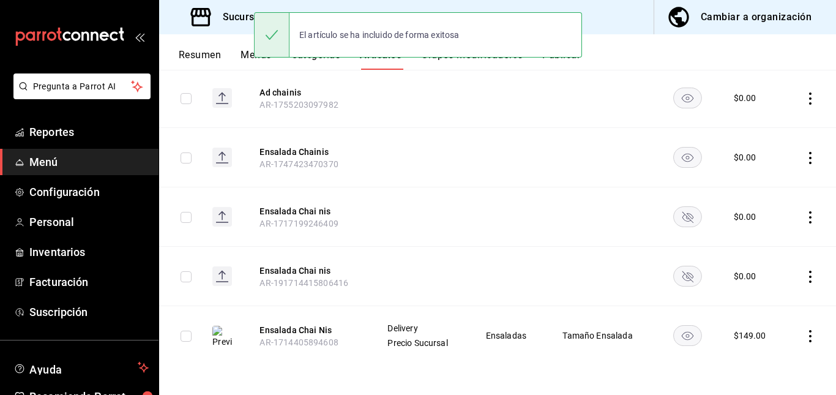
click at [675, 204] on td at bounding box center [687, 216] width 63 height 59
click at [682, 220] on icon "availability-product" at bounding box center [687, 217] width 11 height 11
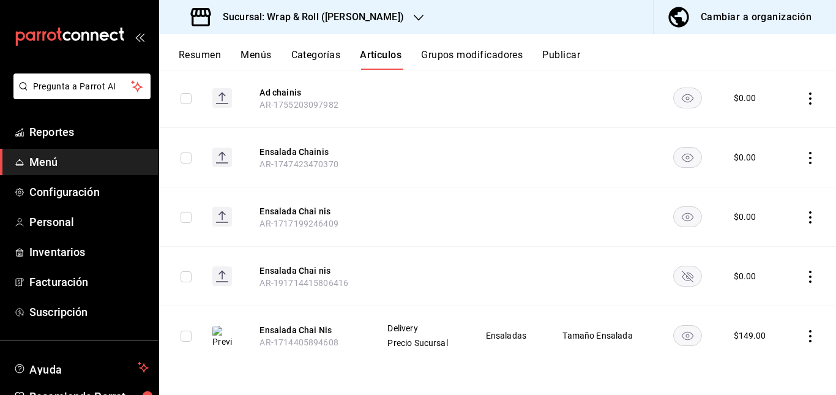
click at [673, 283] on rect "availability-product" at bounding box center [687, 276] width 28 height 20
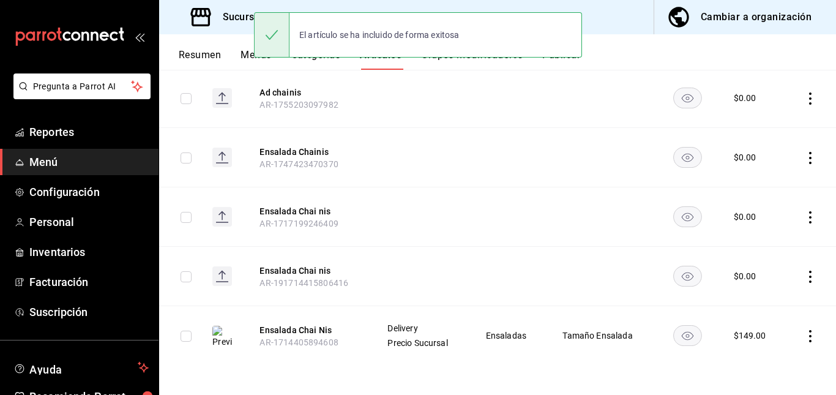
scroll to position [0, 0]
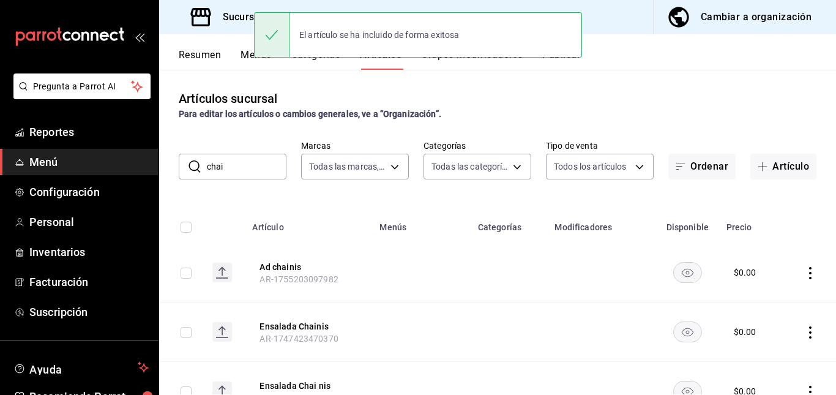
click at [252, 151] on div "​ chai ​ Marcas Todas las marcas, Sin marca 7d263f60-237b-4a5e-827c-684bea1a464…" at bounding box center [497, 159] width 677 height 39
click at [252, 154] on input "chai" at bounding box center [247, 166] width 80 height 24
type input "c"
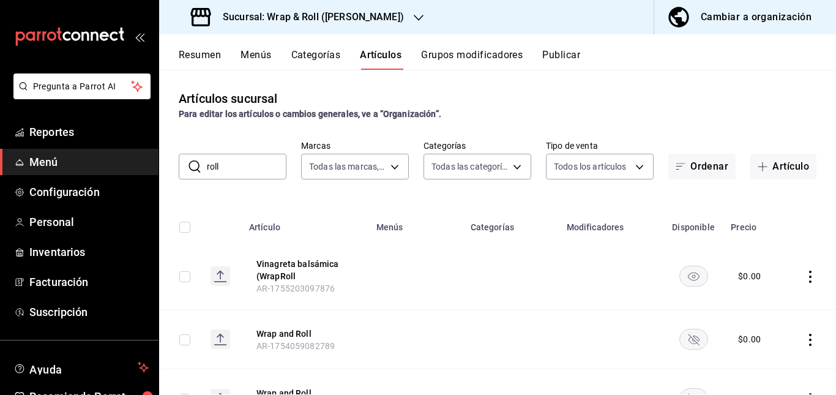
click at [386, 310] on td at bounding box center [416, 339] width 94 height 59
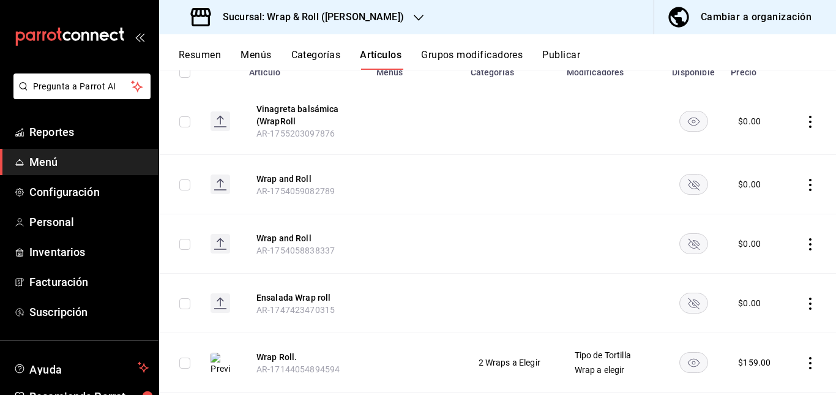
scroll to position [187, 0]
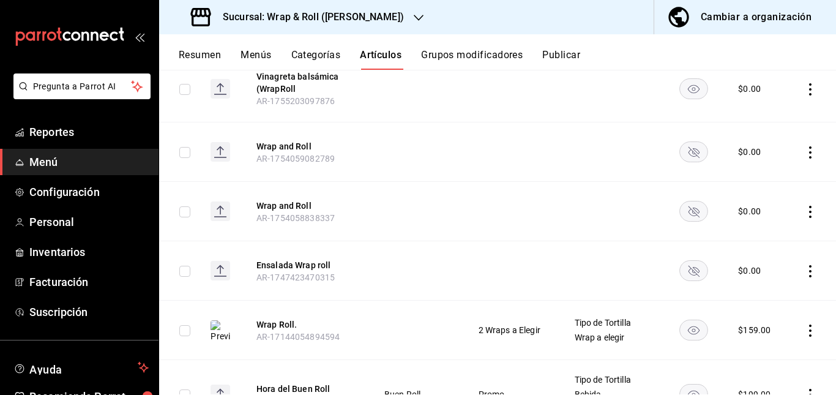
click at [685, 153] on rect "availability-product" at bounding box center [693, 152] width 28 height 20
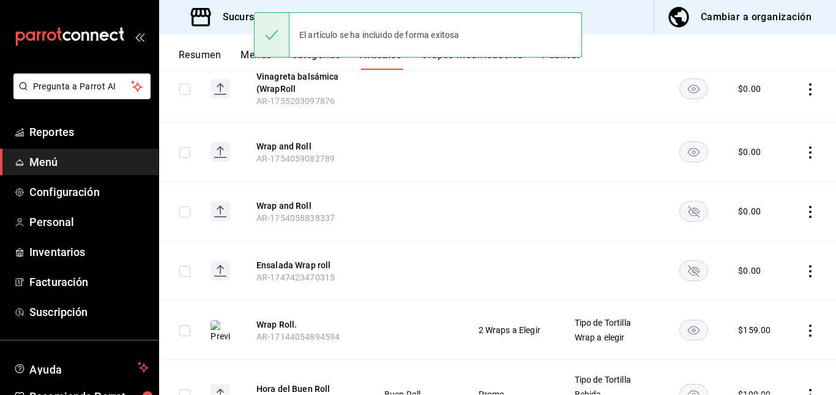
click at [696, 214] on rect "availability-product" at bounding box center [693, 211] width 28 height 20
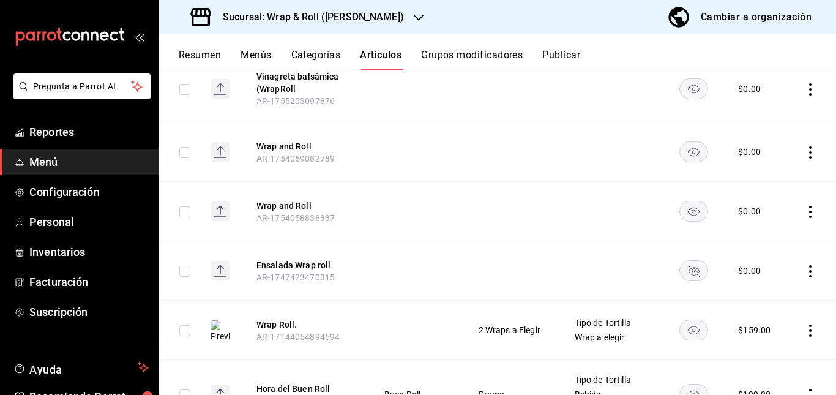
click at [685, 270] on rect "availability-product" at bounding box center [693, 271] width 28 height 20
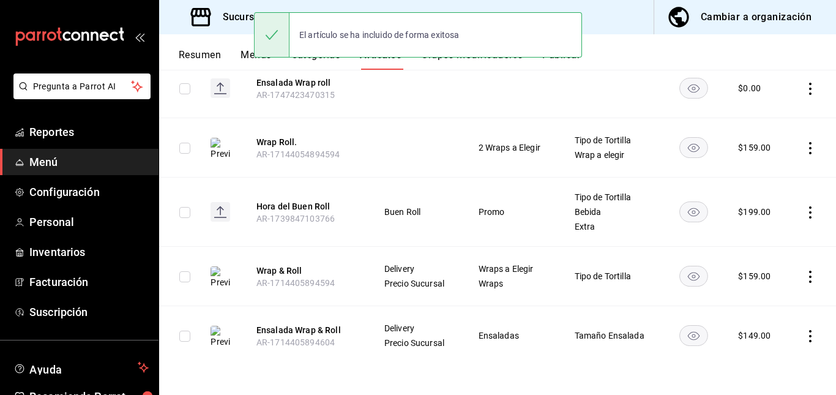
scroll to position [0, 0]
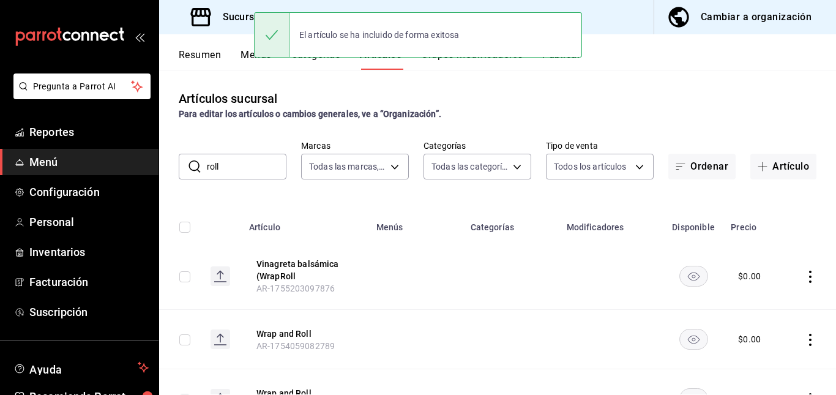
click at [236, 162] on input "roll" at bounding box center [247, 166] width 80 height 24
type input "r"
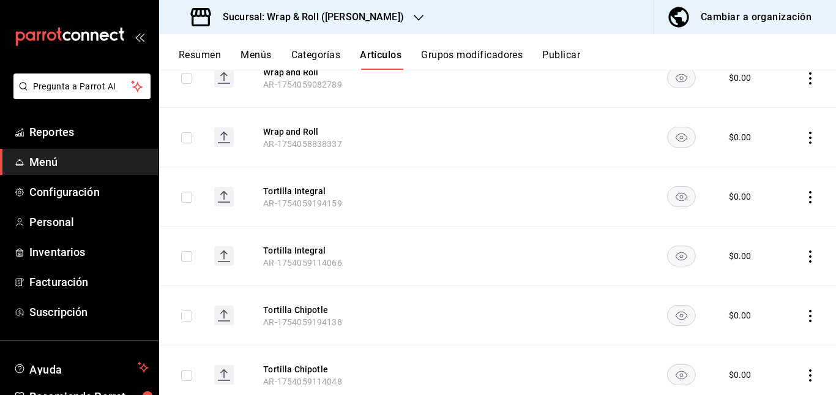
scroll to position [2369, 0]
click at [490, 226] on td at bounding box center [491, 255] width 95 height 59
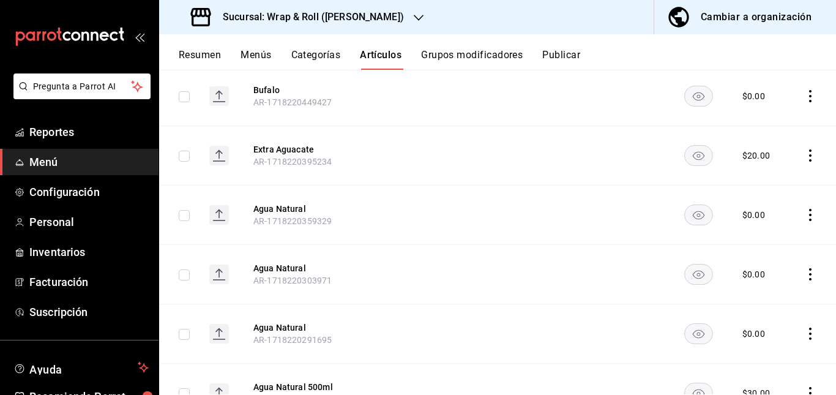
scroll to position [8504, 0]
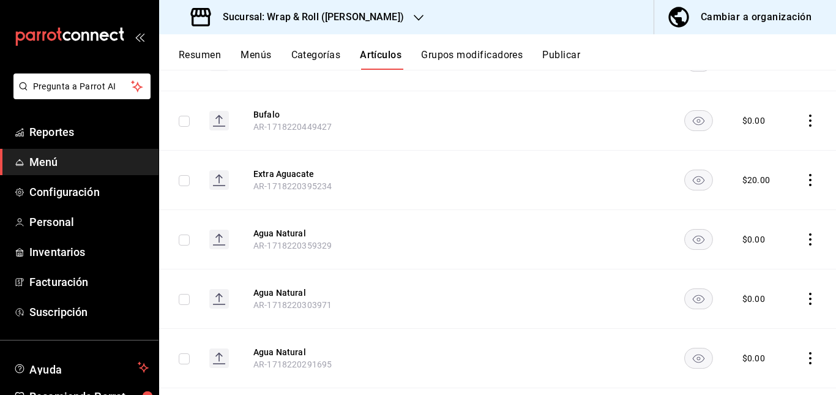
click at [210, 50] on button "Resumen" at bounding box center [200, 59] width 42 height 21
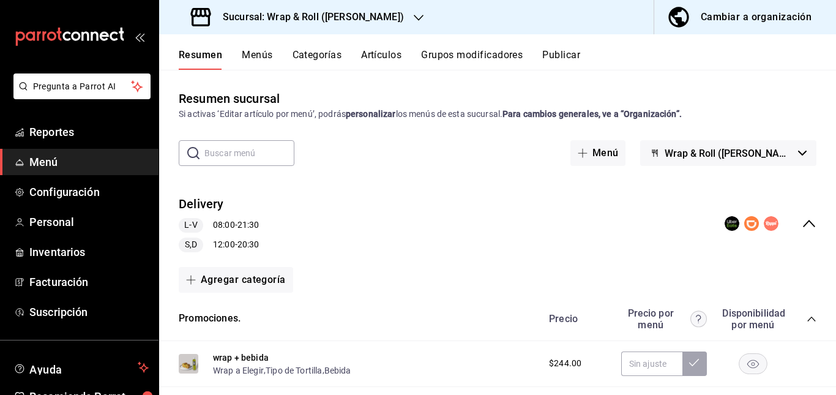
click at [401, 211] on div "Delivery L-V 08:00 - 21:30 S,D 12:00 - 20:30" at bounding box center [497, 223] width 677 height 76
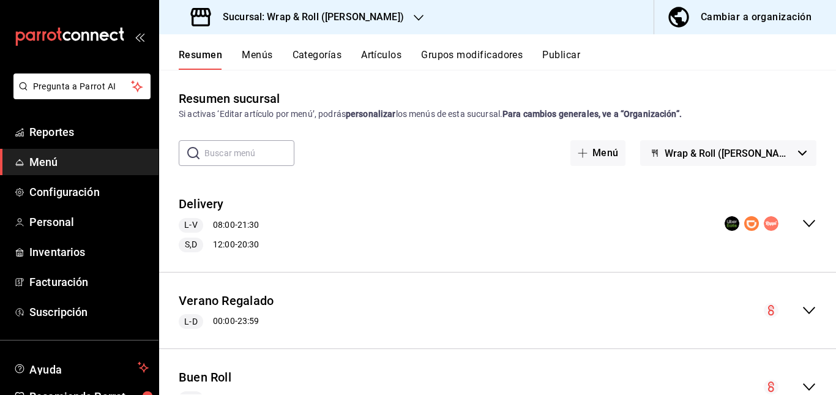
click at [366, 230] on div "Delivery L-V 08:00 - 21:30 S,D 12:00 - 20:30" at bounding box center [497, 223] width 677 height 76
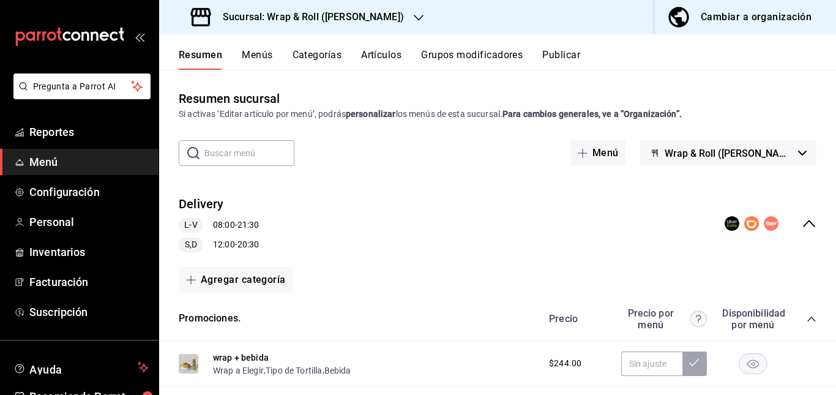
click at [807, 323] on icon "collapse-category-row" at bounding box center [812, 319] width 10 height 10
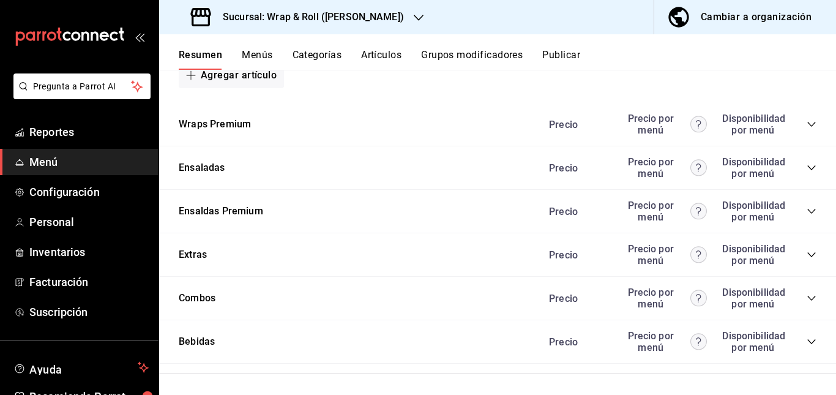
scroll to position [714, 0]
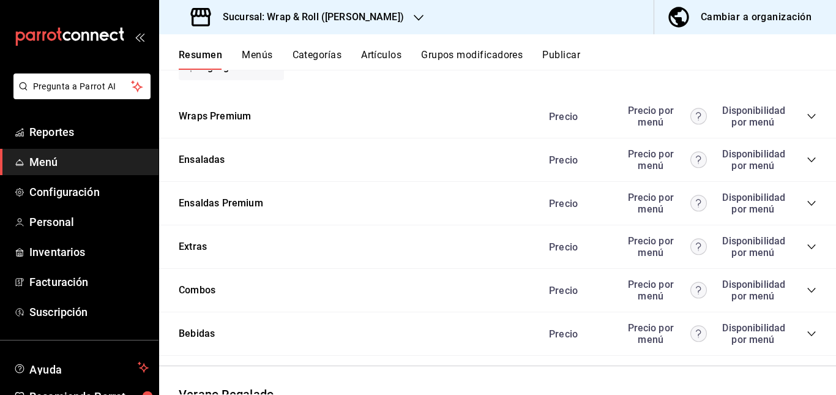
click at [807, 121] on icon "collapse-category-row" at bounding box center [812, 116] width 10 height 10
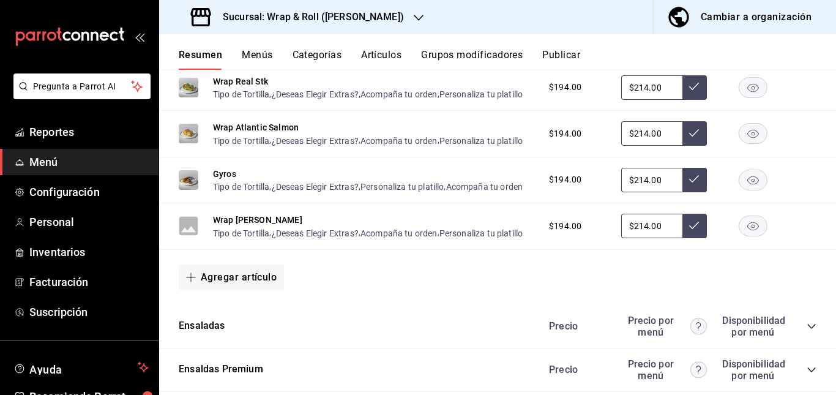
scroll to position [789, 0]
click at [743, 97] on rect "button" at bounding box center [753, 86] width 28 height 20
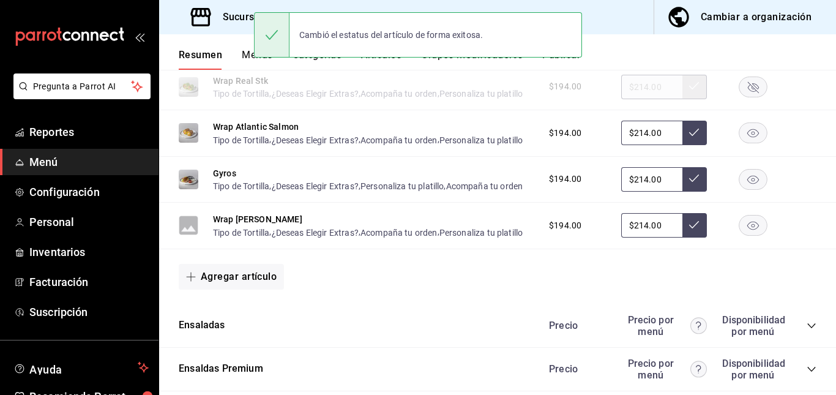
click at [807, 47] on icon "collapse-category-row" at bounding box center [812, 42] width 10 height 10
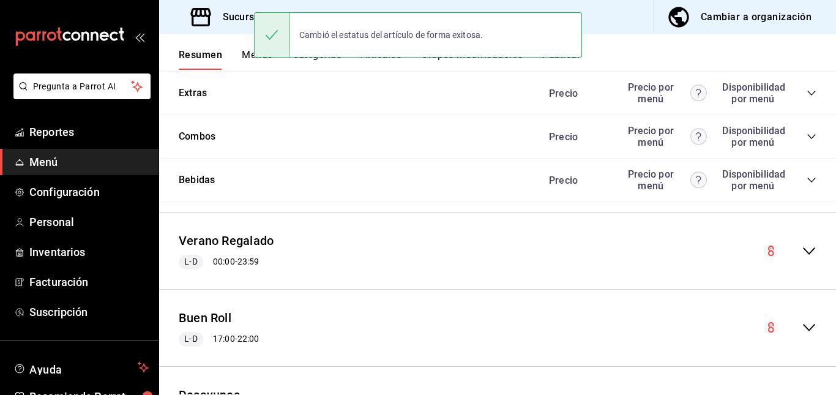
scroll to position [869, 0]
click at [807, 51] on icon "collapse-category-row" at bounding box center [811, 48] width 8 height 5
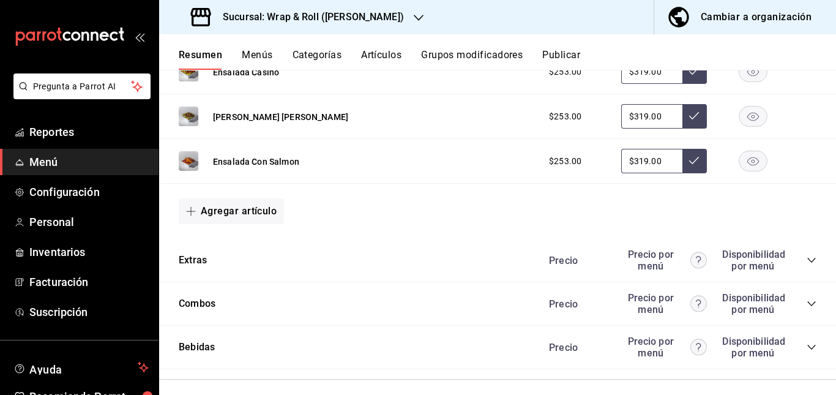
scroll to position [890, 0]
click at [739, 81] on rect "button" at bounding box center [753, 71] width 28 height 20
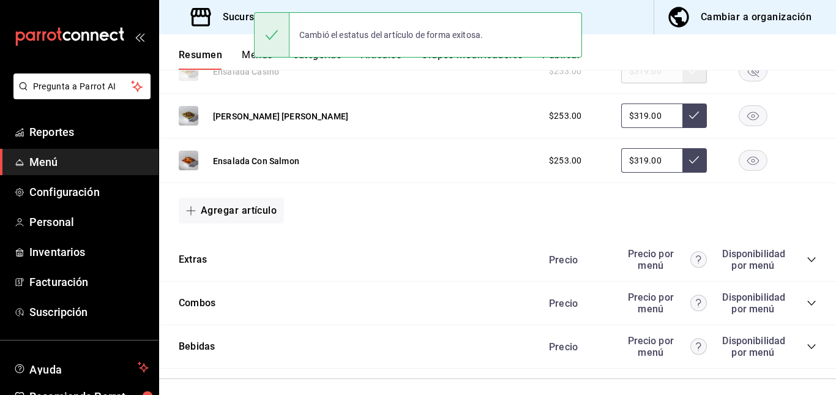
scroll to position [866, 0]
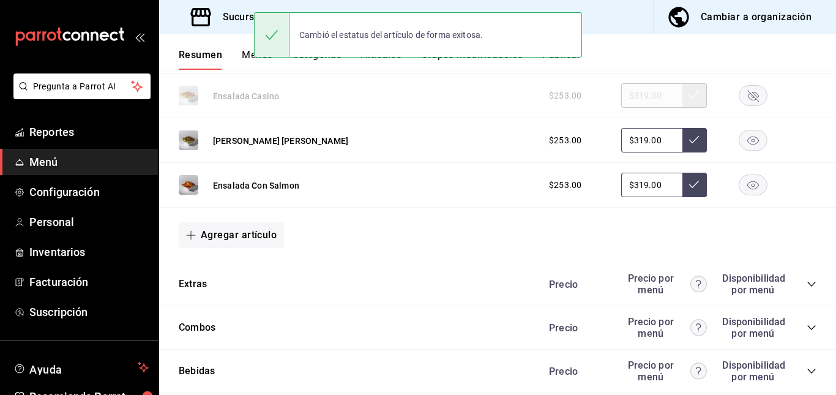
click at [563, 66] on button "Publicar" at bounding box center [561, 59] width 38 height 21
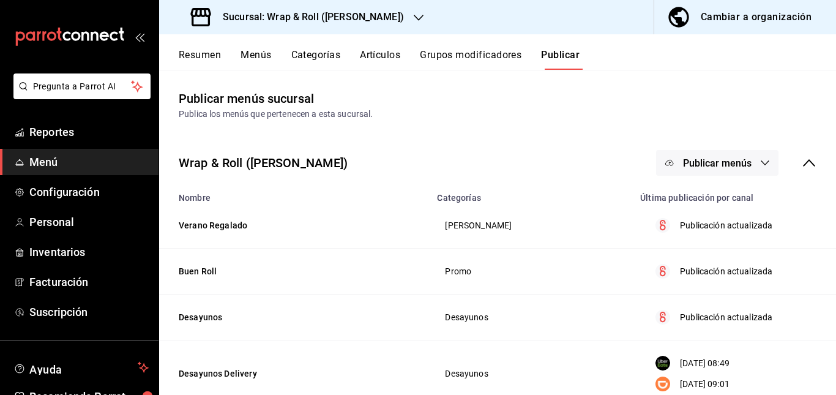
click at [702, 158] on span "Publicar menús" at bounding box center [717, 163] width 69 height 12
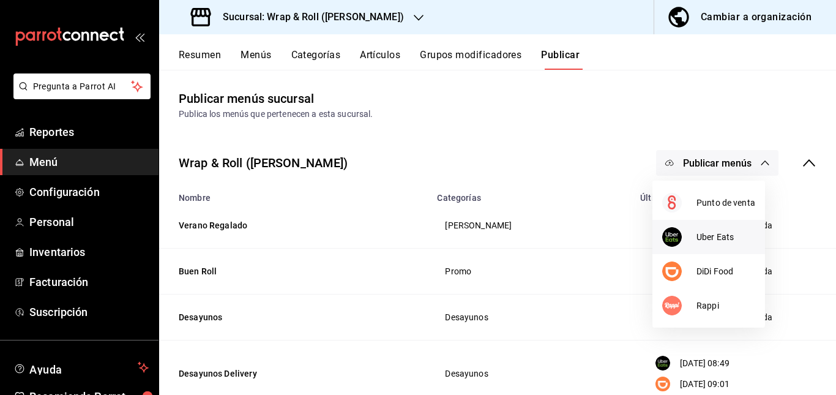
click at [705, 236] on span "Uber Eats" at bounding box center [725, 237] width 59 height 13
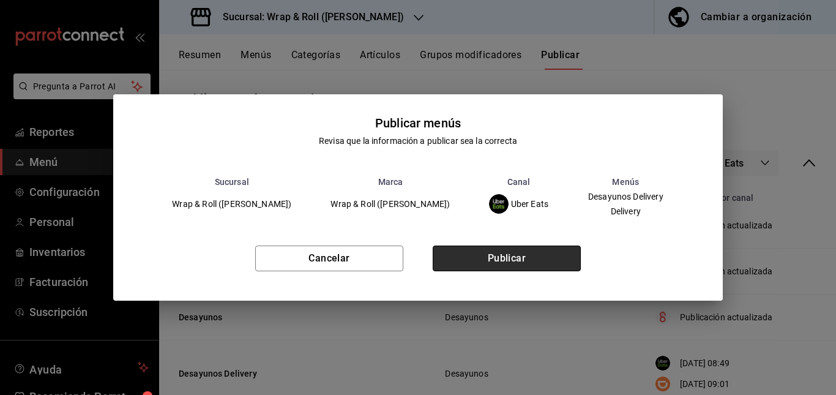
click at [556, 254] on button "Publicar" at bounding box center [507, 258] width 148 height 26
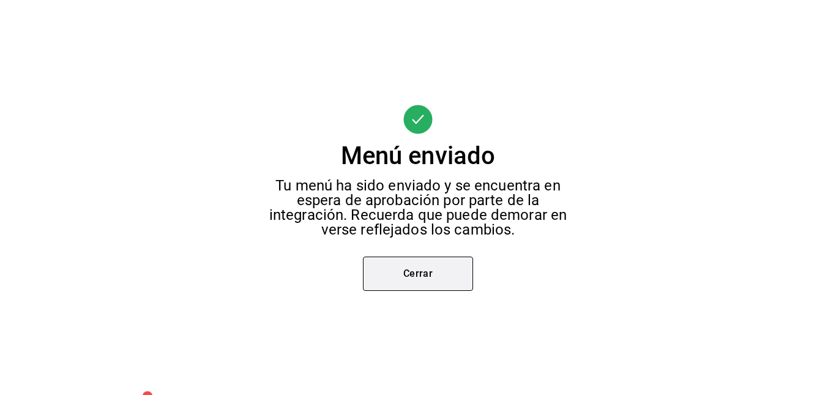
click at [424, 274] on button "Cerrar" at bounding box center [418, 273] width 110 height 34
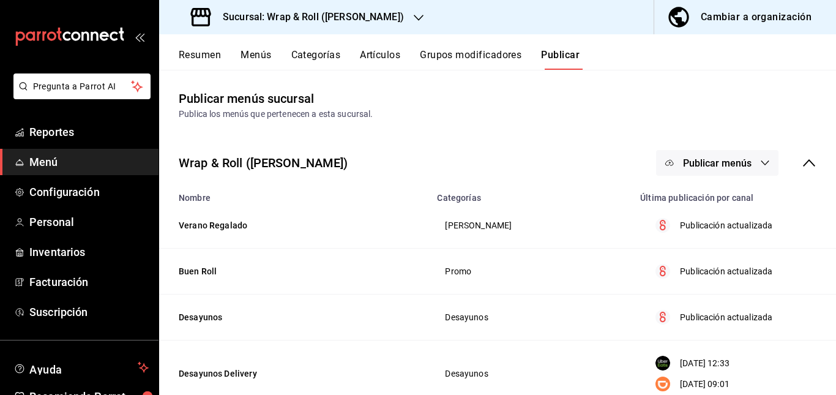
click at [712, 176] on div "Wrap & Roll ([PERSON_NAME]) Publicar menús" at bounding box center [497, 162] width 677 height 45
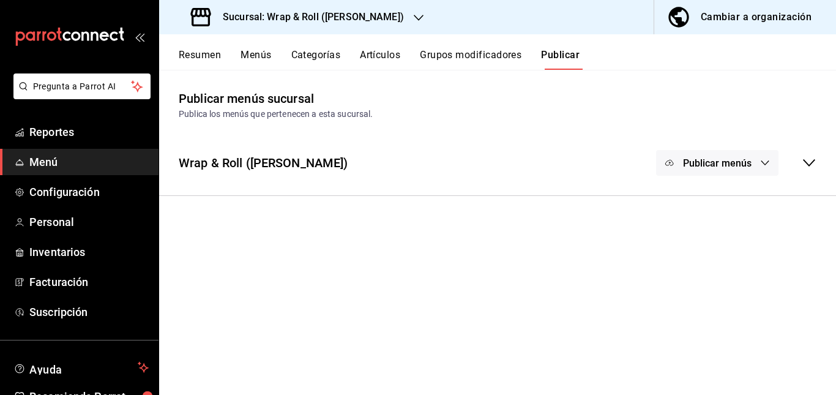
click at [596, 177] on div "Wrap & Roll ([PERSON_NAME]) Publicar menús" at bounding box center [497, 162] width 677 height 45
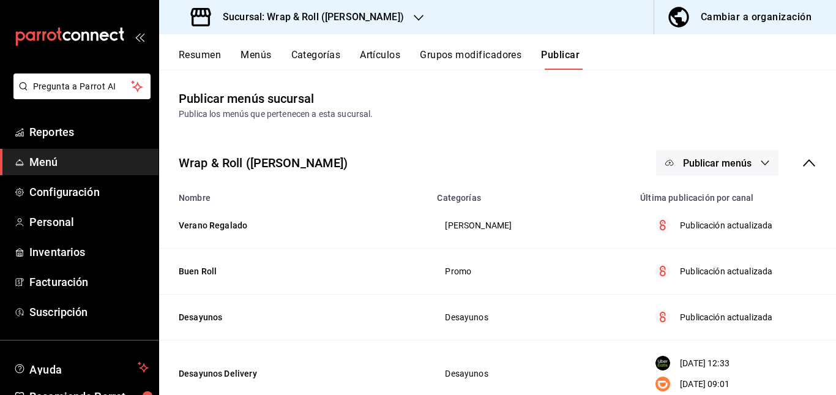
click at [701, 165] on span "Publicar menús" at bounding box center [717, 163] width 69 height 12
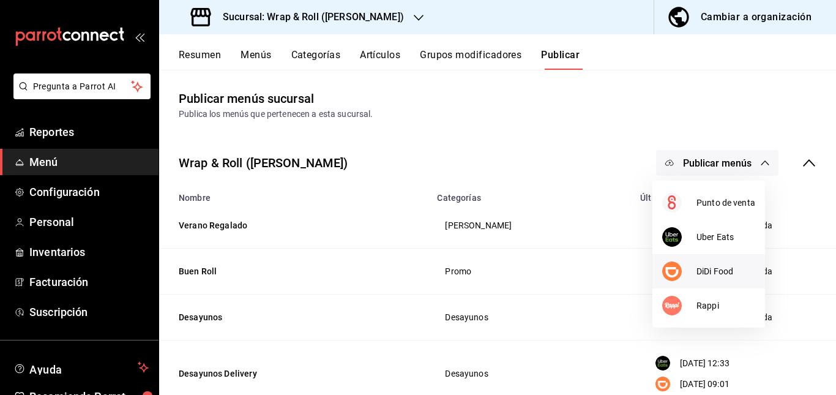
click at [682, 275] on div at bounding box center [679, 271] width 34 height 20
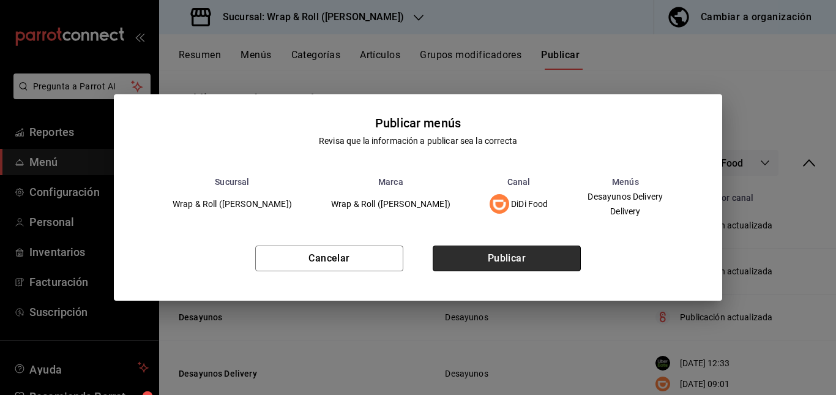
click at [545, 257] on button "Publicar" at bounding box center [507, 258] width 148 height 26
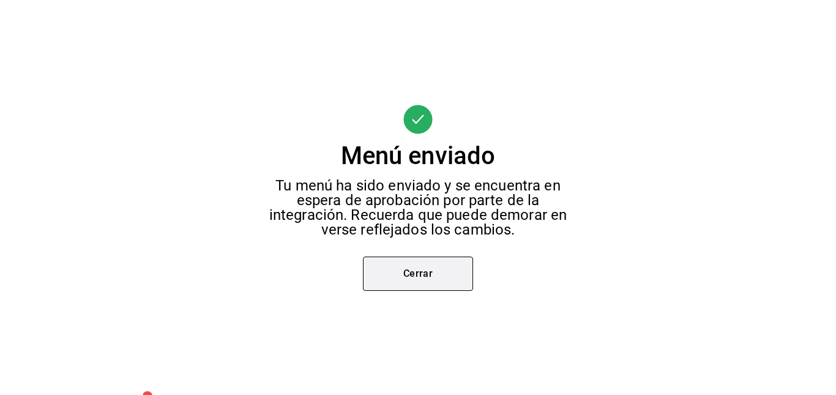
click at [400, 287] on button "Cerrar" at bounding box center [418, 273] width 110 height 34
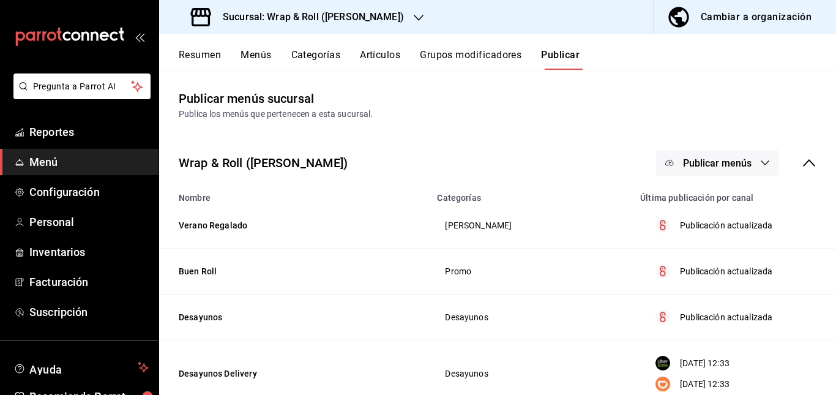
click at [727, 158] on span "Publicar menús" at bounding box center [717, 163] width 69 height 12
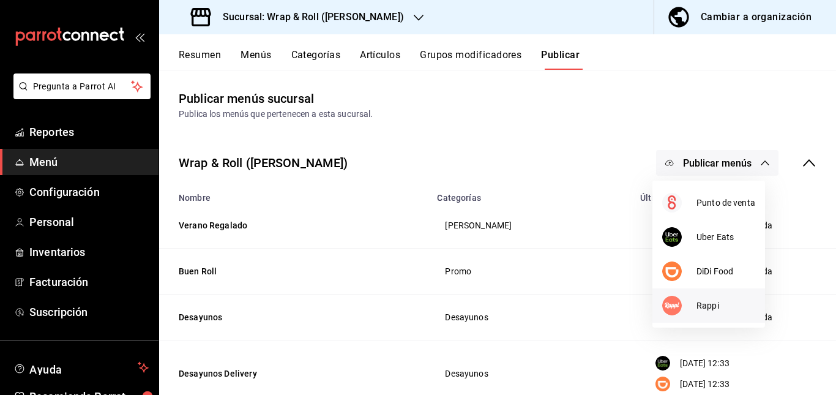
drag, startPoint x: 697, startPoint y: 285, endPoint x: 690, endPoint y: 298, distance: 15.3
click at [690, 298] on ul "Punto de venta Uber Eats DiDi Food Rappi" at bounding box center [708, 254] width 113 height 147
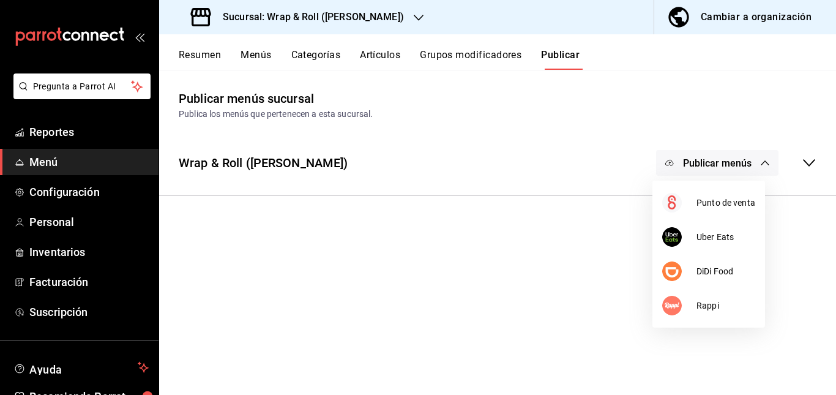
click at [561, 170] on div at bounding box center [418, 197] width 836 height 395
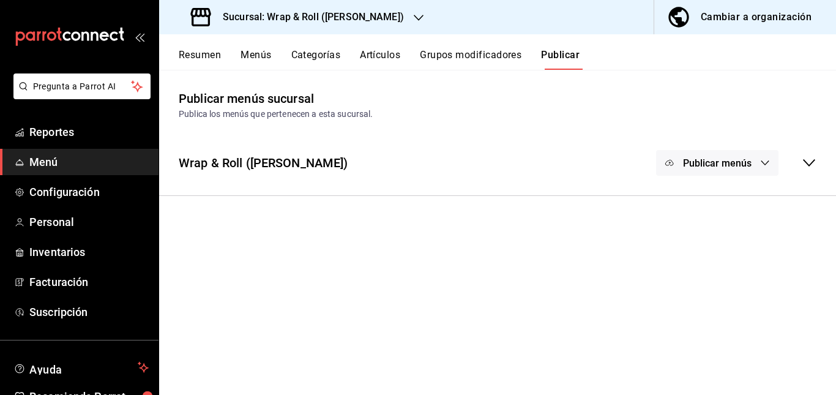
click at [561, 170] on body "Pregunta a Parrot AI Reportes Menú Configuración Personal Inventarios Facturaci…" at bounding box center [418, 197] width 836 height 395
click at [561, 170] on div "Wrap & Roll ([PERSON_NAME]) Publicar menús" at bounding box center [497, 162] width 677 height 45
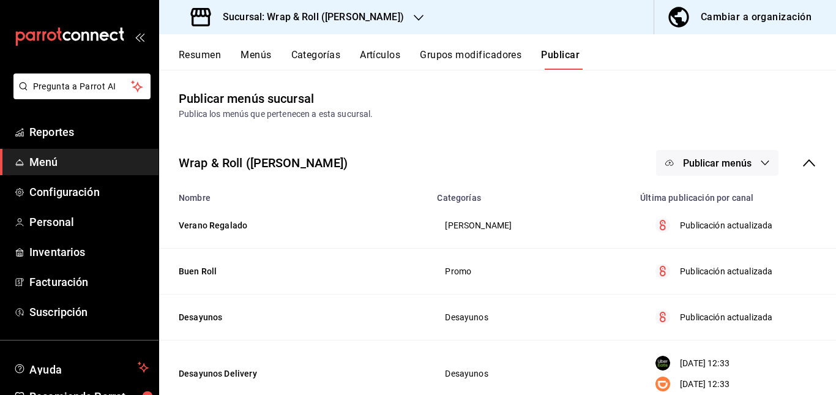
click at [693, 163] on span "Publicar menús" at bounding box center [717, 163] width 69 height 12
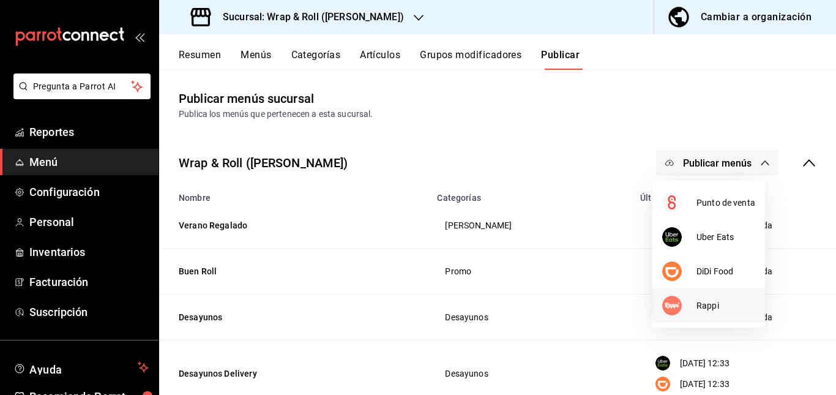
click at [711, 303] on span "Rappi" at bounding box center [725, 305] width 59 height 13
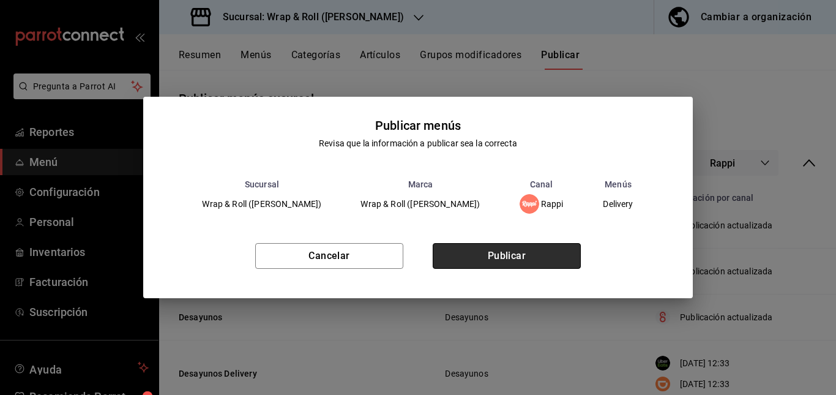
click at [531, 248] on button "Publicar" at bounding box center [507, 256] width 148 height 26
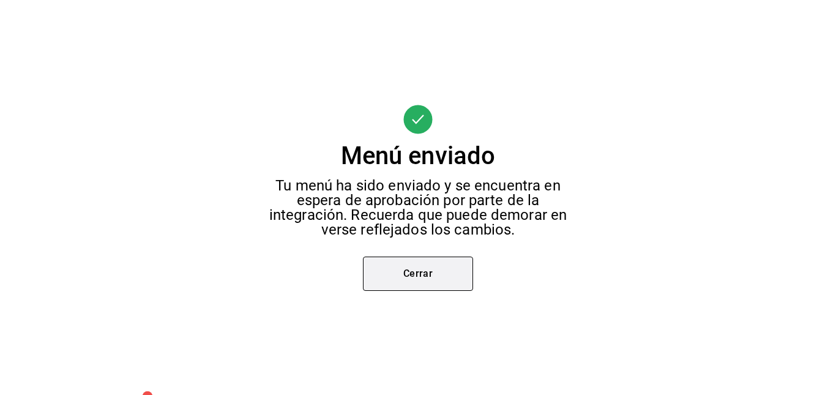
click at [417, 280] on button "Cerrar" at bounding box center [418, 273] width 110 height 34
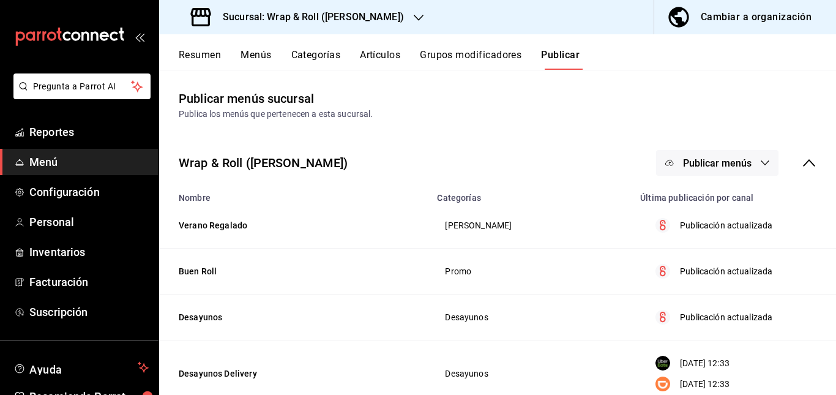
click at [376, 16] on h3 "Sucursal: Wrap & Roll ([PERSON_NAME])" at bounding box center [308, 17] width 191 height 15
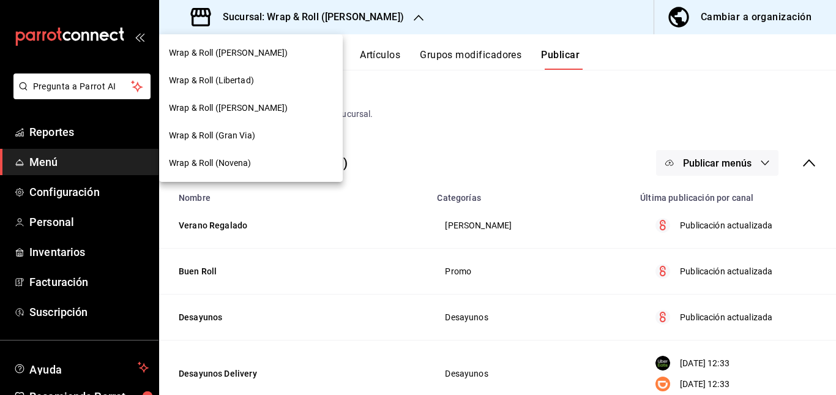
click at [250, 129] on span "Wrap & Roll (Gran Via)" at bounding box center [212, 135] width 86 height 13
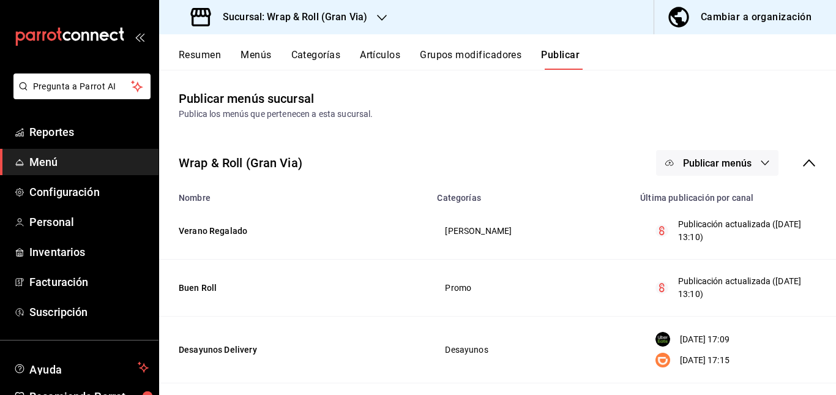
click at [384, 54] on button "Artículos" at bounding box center [380, 59] width 40 height 21
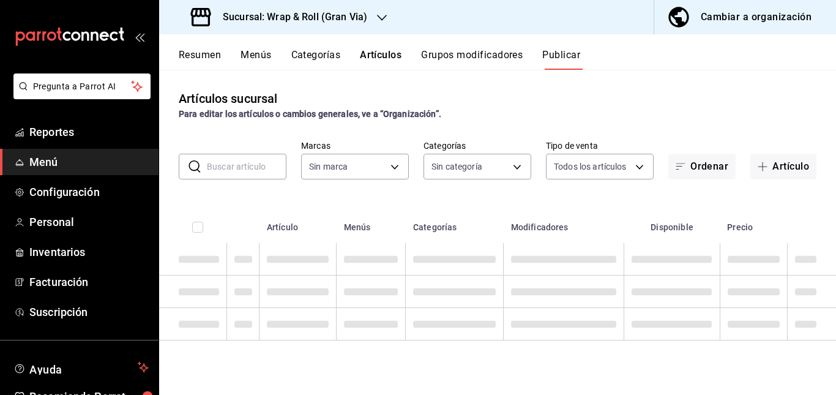
type input "3aa7178a-5c36-4a10-914b-422f32928323"
click at [245, 173] on input "text" at bounding box center [247, 166] width 80 height 24
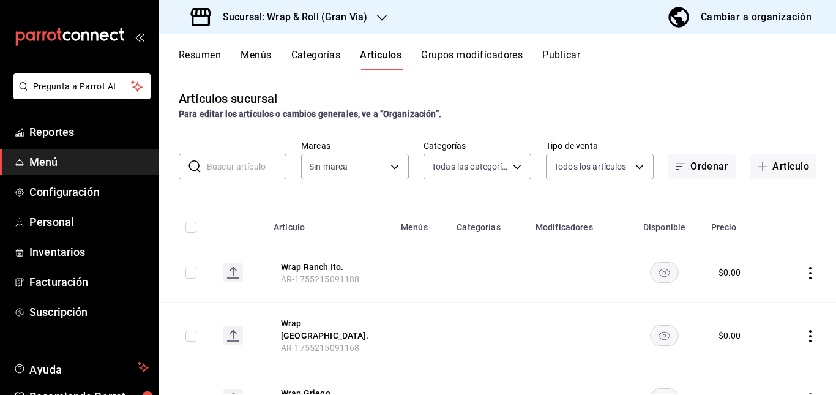
type input "781a389b-cc98-4a88-952c-717bf7d10335,4e032624-1709-4541-9167-c9eae0ea9c79,8f61f…"
type input "m"
type input "3aa7178a-5c36-4a10-914b-422f32928323"
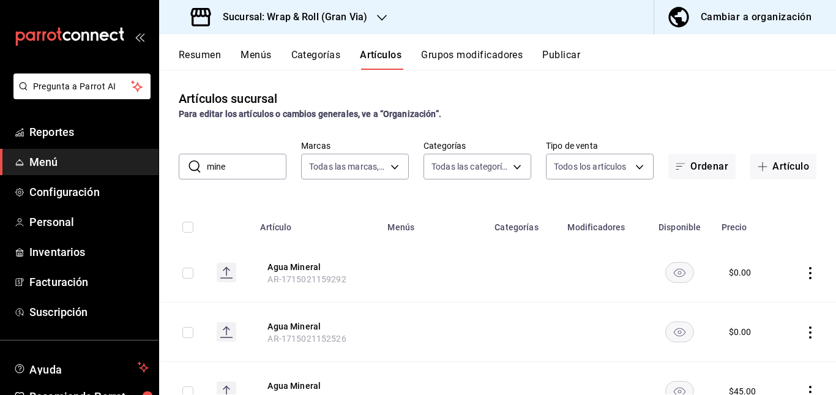
click at [455, 274] on td at bounding box center [433, 272] width 107 height 59
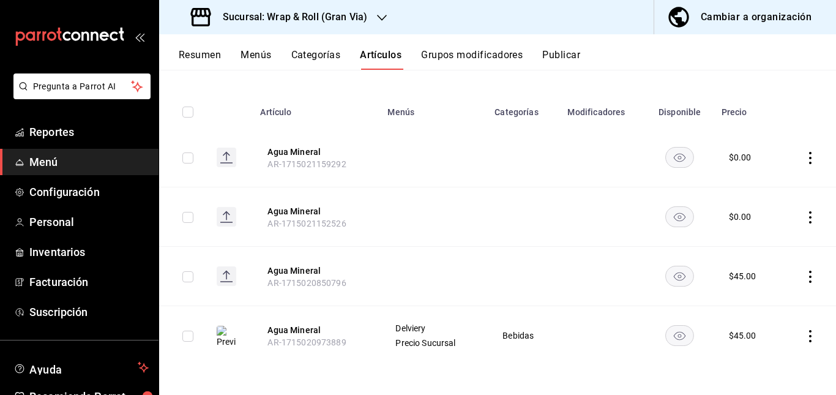
click at [671, 159] on rect "availability-product" at bounding box center [680, 157] width 28 height 20
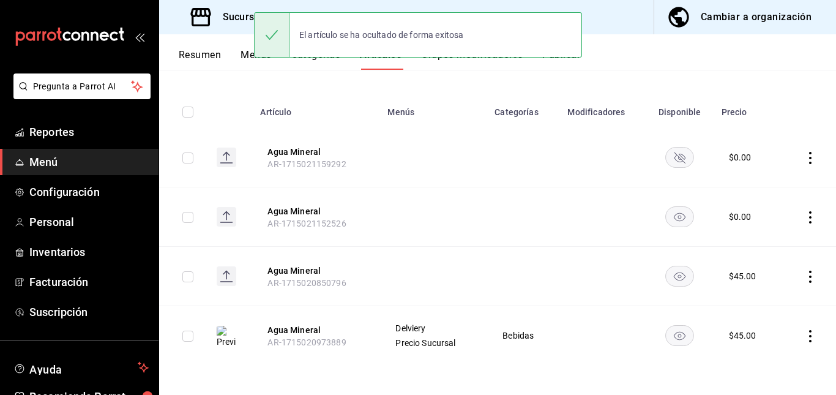
click at [666, 212] on rect "availability-product" at bounding box center [680, 216] width 28 height 20
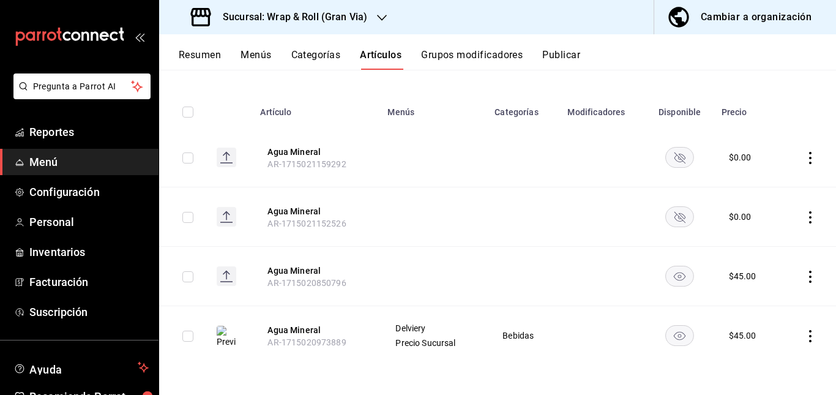
click at [671, 278] on rect "availability-product" at bounding box center [680, 276] width 28 height 20
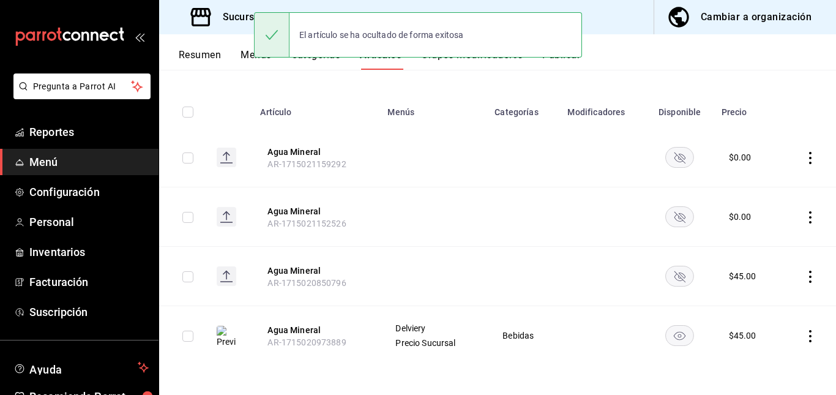
scroll to position [0, 0]
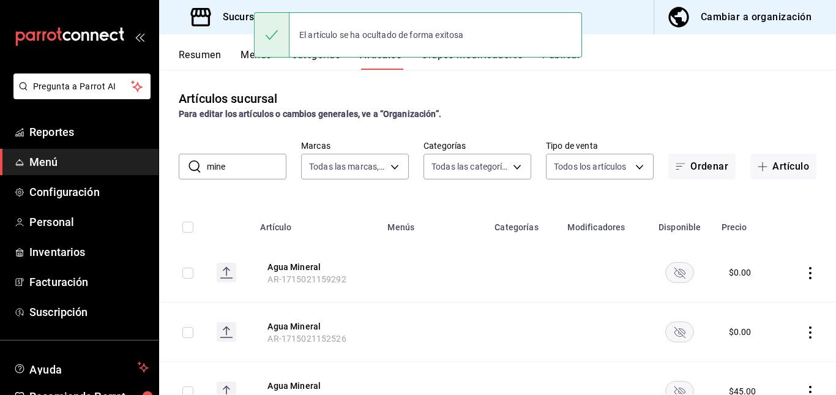
click at [247, 168] on input "mine" at bounding box center [247, 166] width 80 height 24
type input "m"
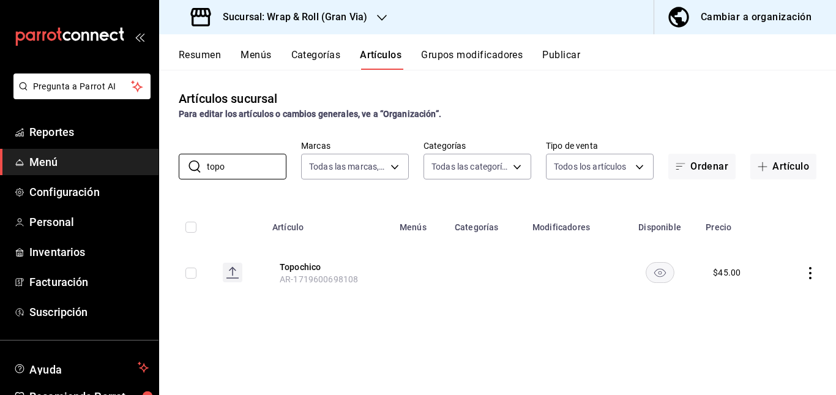
type input "topo"
click at [668, 267] on rect "availability-product" at bounding box center [660, 272] width 28 height 20
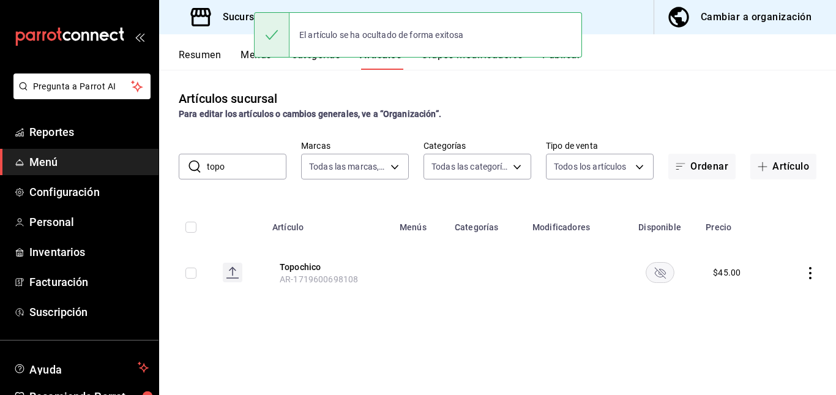
click at [208, 56] on button "Resumen" at bounding box center [200, 59] width 42 height 21
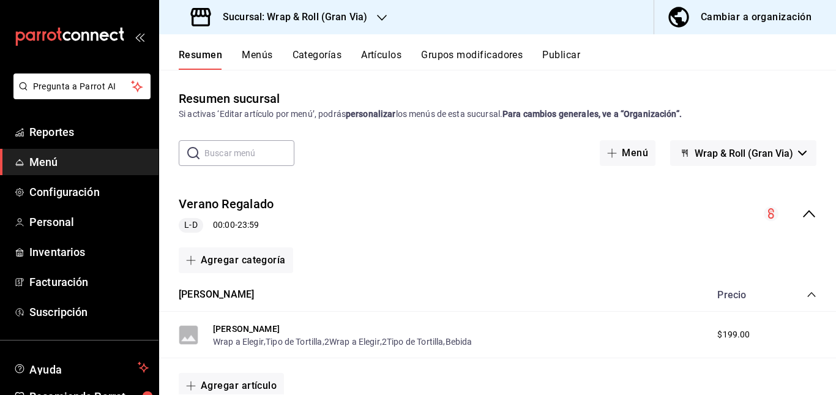
click at [448, 218] on div "Verano Regalado L-D 00:00 - 23:59" at bounding box center [497, 213] width 677 height 57
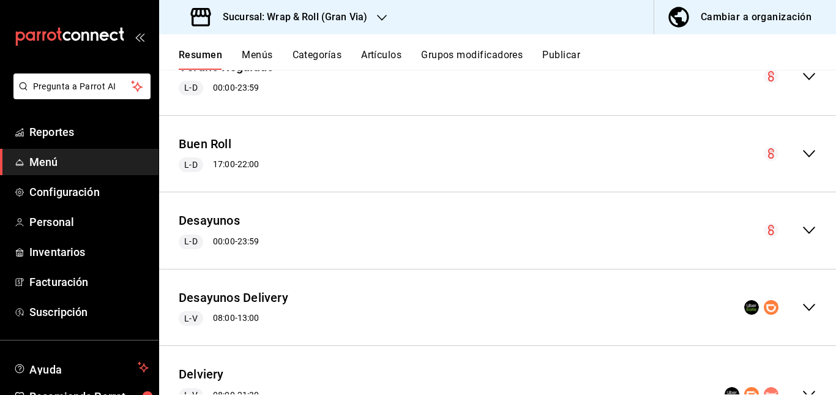
scroll to position [287, 0]
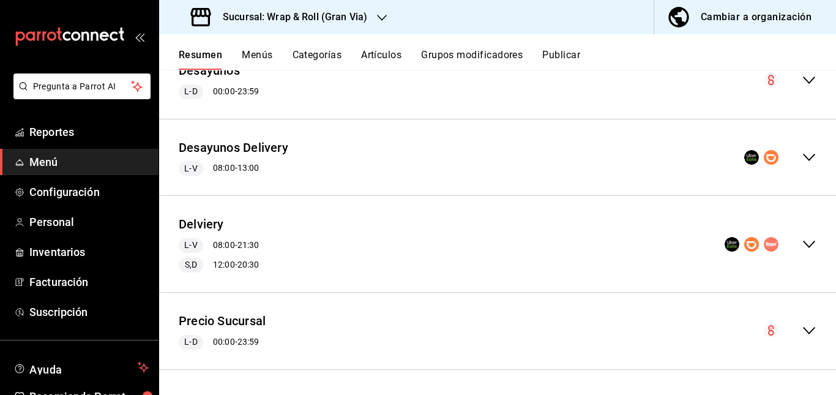
click at [449, 239] on div "Delviery L-V 08:00 - 21:30 S,D 12:00 - 20:30" at bounding box center [497, 244] width 677 height 76
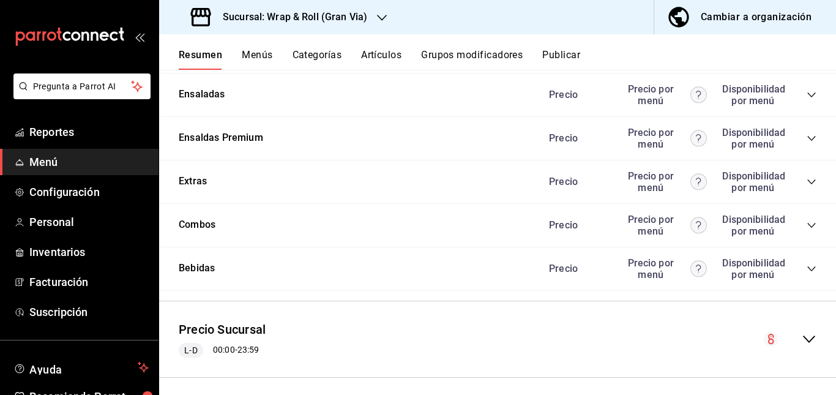
scroll to position [1281, 0]
click at [807, 56] on icon "collapse-category-row" at bounding box center [812, 51] width 10 height 10
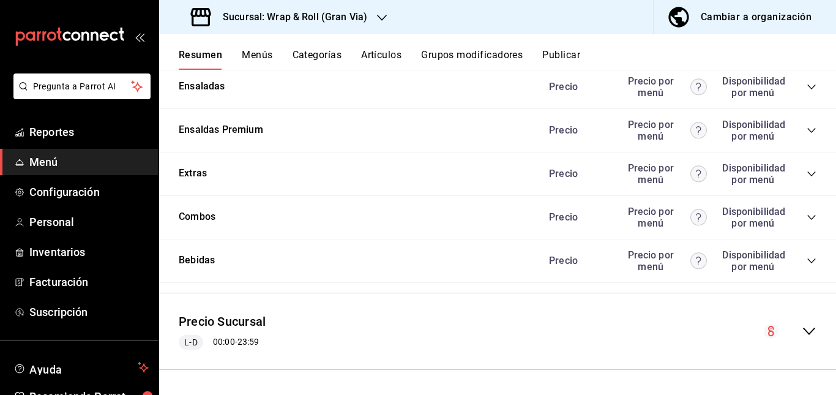
scroll to position [1596, 0]
click at [807, 92] on icon "collapse-category-row" at bounding box center [812, 87] width 10 height 10
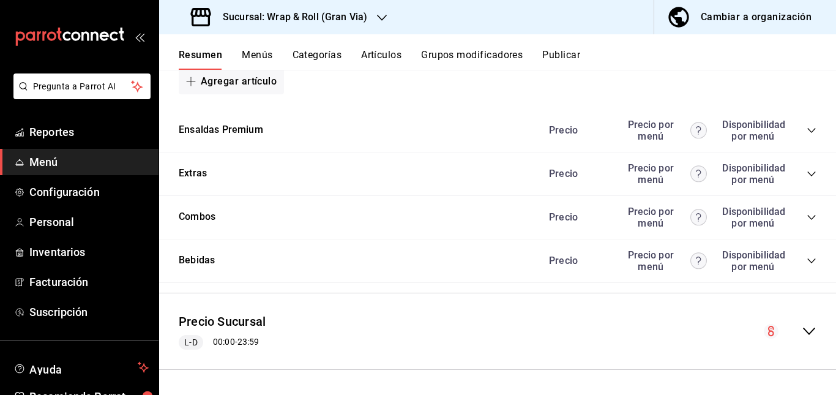
scroll to position [2183, 0]
click at [807, 135] on icon "collapse-category-row" at bounding box center [812, 130] width 10 height 10
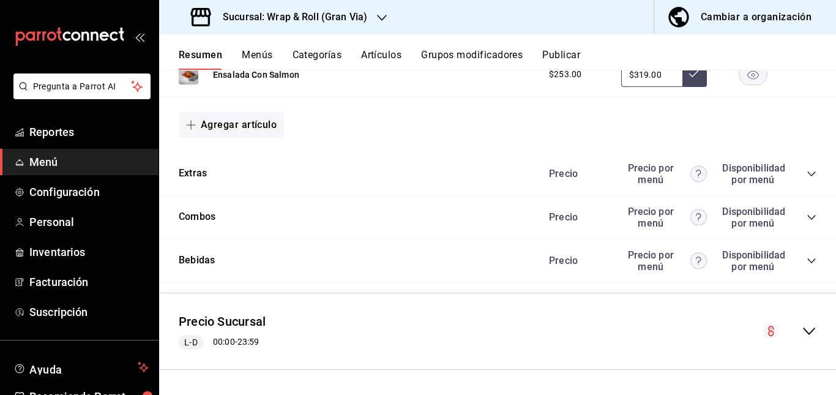
scroll to position [2404, 0]
click at [807, 174] on icon "collapse-category-row" at bounding box center [811, 173] width 8 height 5
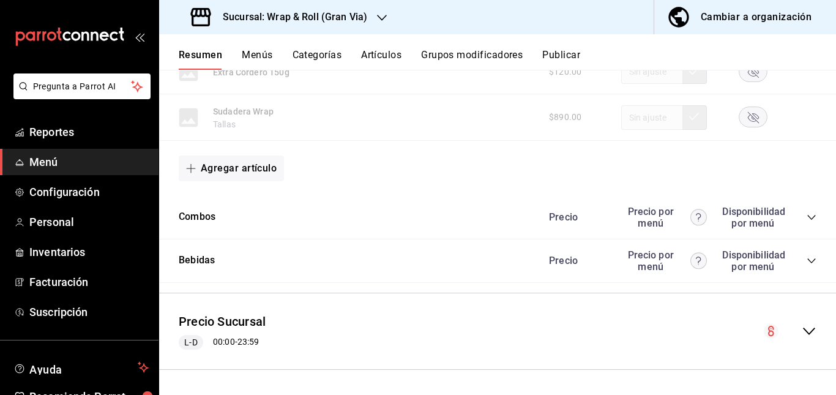
scroll to position [3311, 0]
click at [807, 264] on icon "collapse-category-row" at bounding box center [812, 261] width 10 height 10
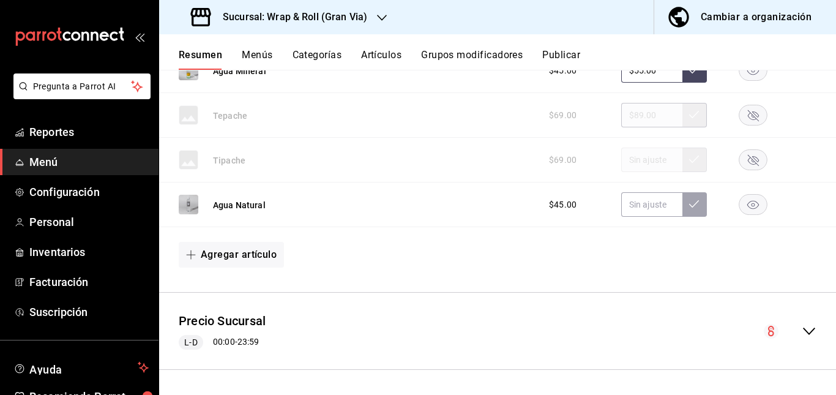
scroll to position [3399, 0]
drag, startPoint x: 760, startPoint y: 261, endPoint x: 739, endPoint y: 259, distance: 21.0
click at [739, 81] on div at bounding box center [752, 70] width 61 height 21
click at [739, 81] on rect "button" at bounding box center [753, 71] width 28 height 20
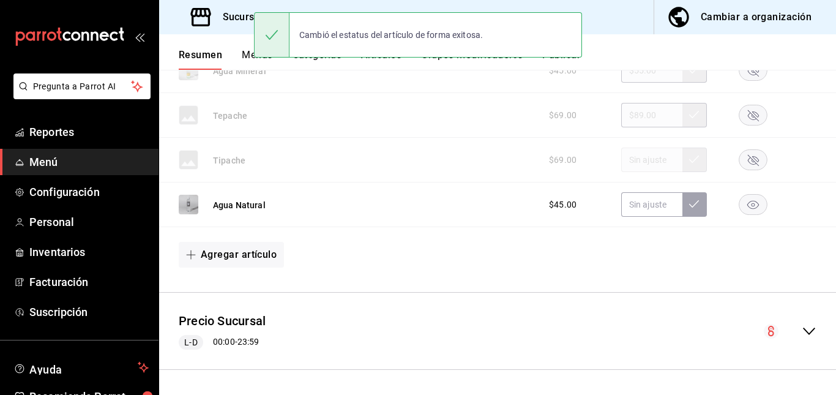
scroll to position [3360, 0]
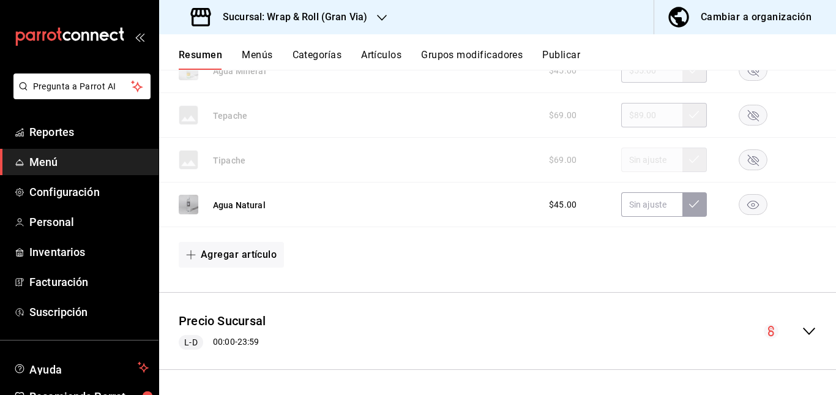
click at [564, 64] on button "Publicar" at bounding box center [561, 59] width 38 height 21
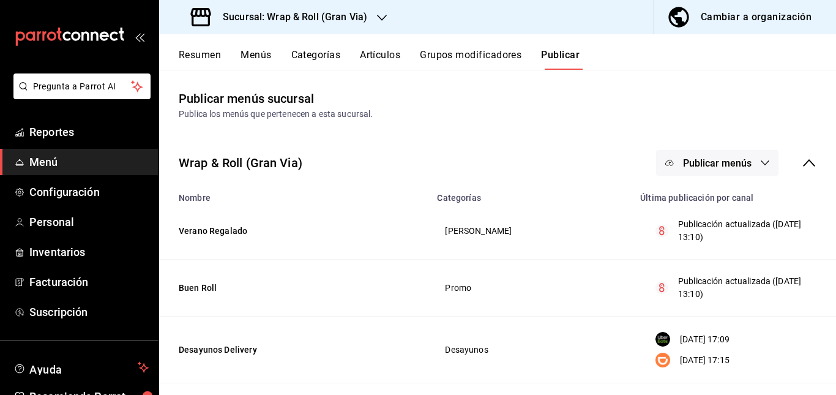
click at [683, 163] on span "Publicar menús" at bounding box center [717, 163] width 69 height 12
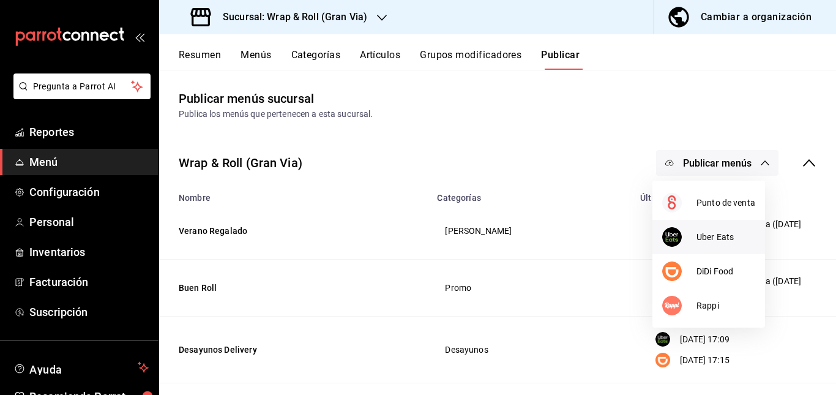
click at [706, 235] on span "Uber Eats" at bounding box center [725, 237] width 59 height 13
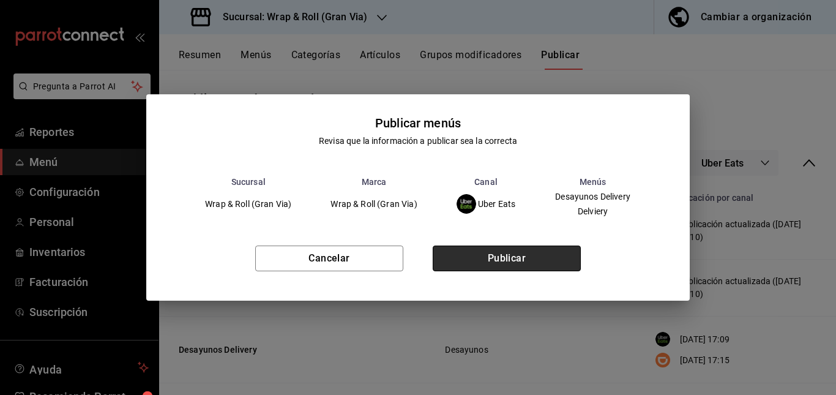
click at [526, 256] on button "Publicar" at bounding box center [507, 258] width 148 height 26
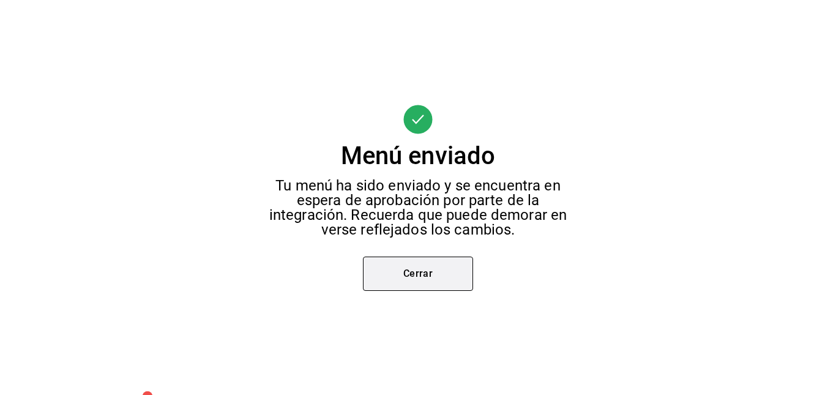
click at [448, 264] on button "Cerrar" at bounding box center [418, 273] width 110 height 34
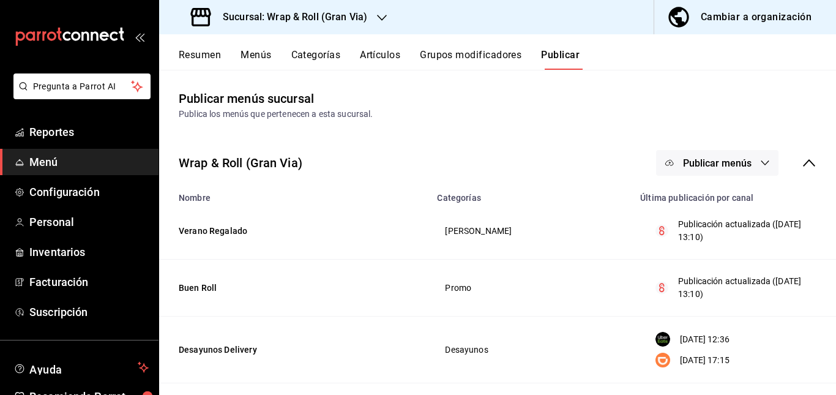
click at [699, 160] on span "Publicar menús" at bounding box center [717, 163] width 69 height 12
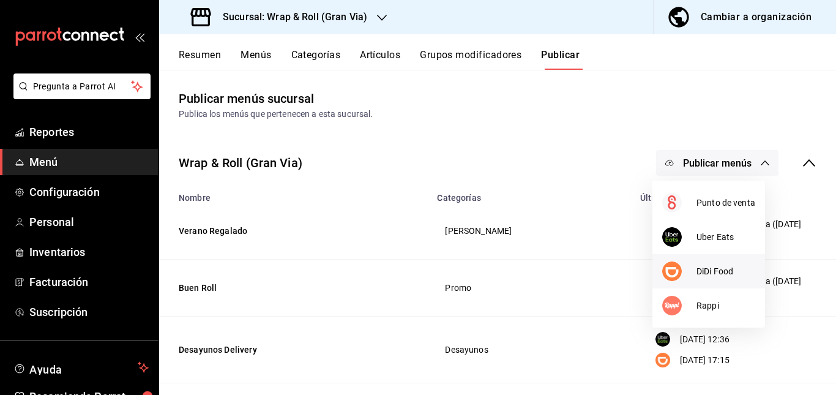
click at [687, 268] on div at bounding box center [679, 271] width 34 height 20
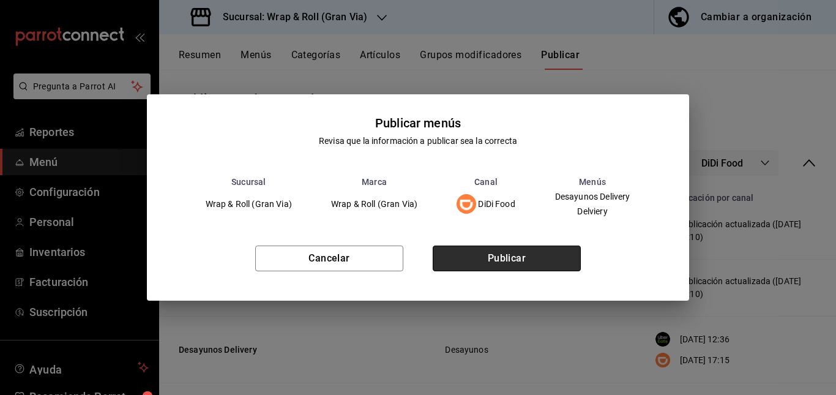
click at [556, 261] on button "Publicar" at bounding box center [507, 258] width 148 height 26
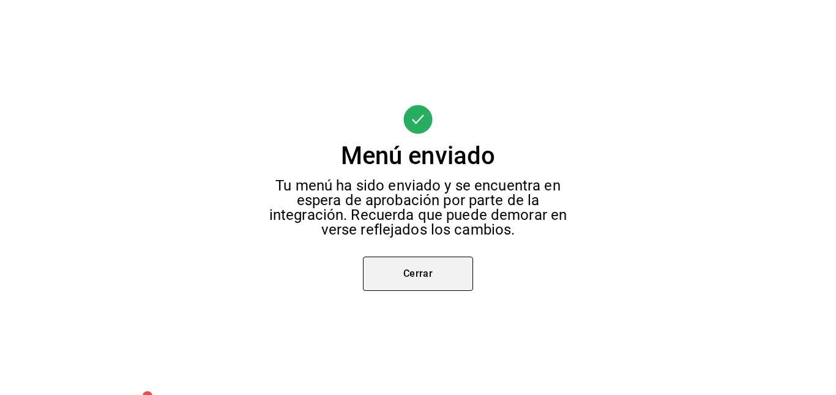
click at [442, 275] on button "Cerrar" at bounding box center [418, 273] width 110 height 34
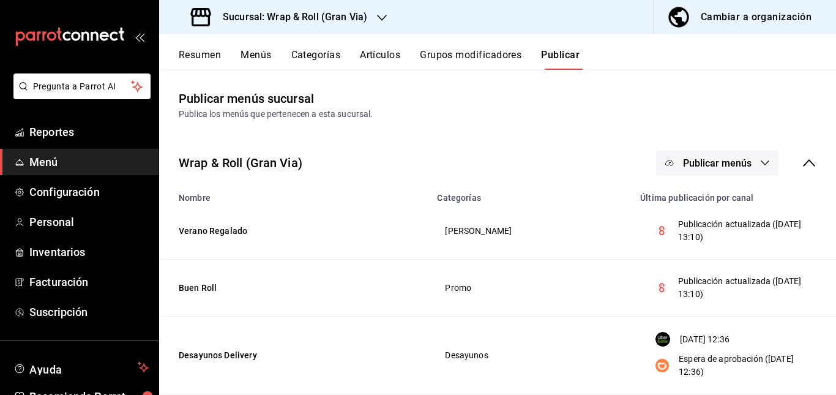
click at [733, 168] on span "Publicar menús" at bounding box center [717, 163] width 69 height 12
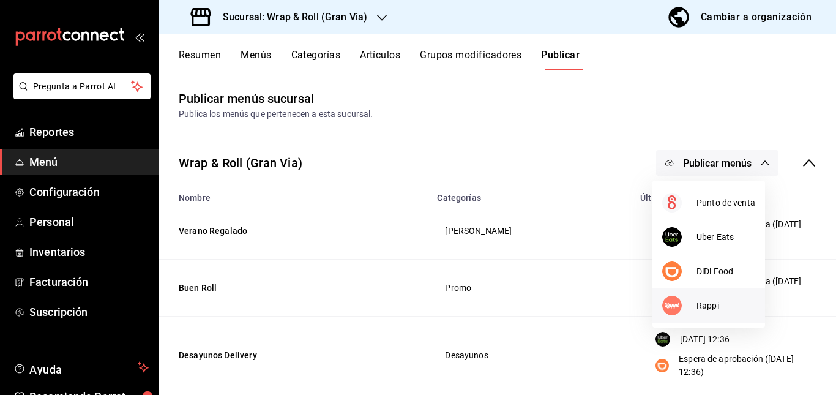
click at [690, 303] on div at bounding box center [679, 306] width 34 height 20
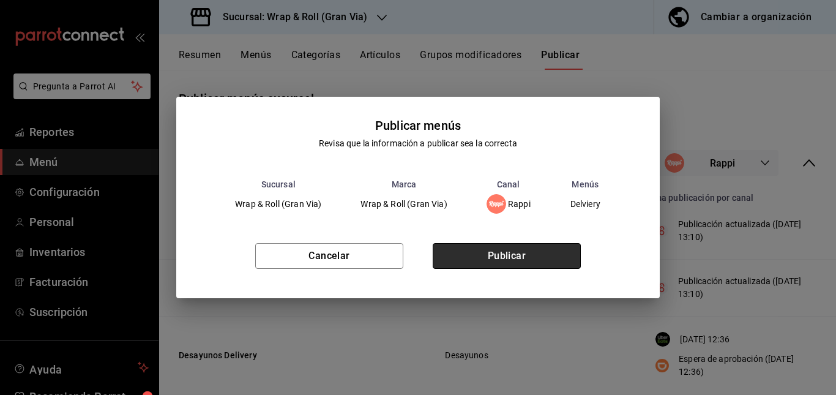
click at [515, 262] on button "Publicar" at bounding box center [507, 256] width 148 height 26
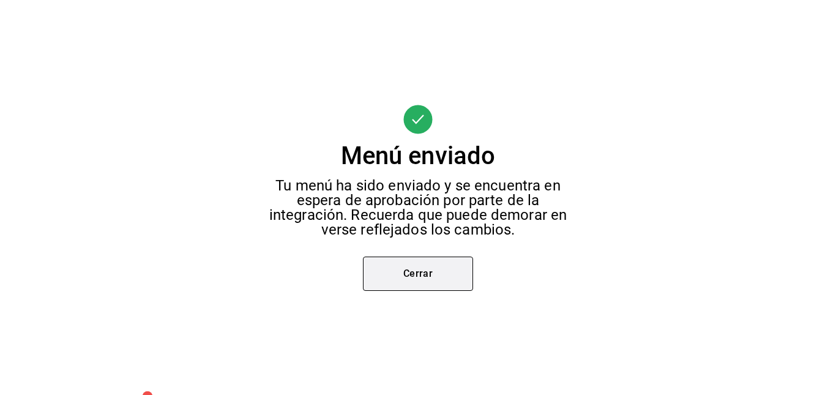
click at [389, 285] on button "Cerrar" at bounding box center [418, 273] width 110 height 34
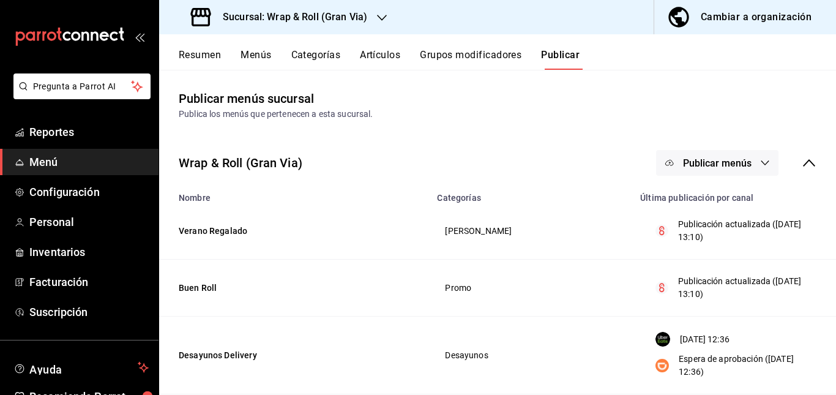
click at [485, 150] on div "Wrap & Roll (Gran Via) Publicar menús" at bounding box center [497, 162] width 677 height 45
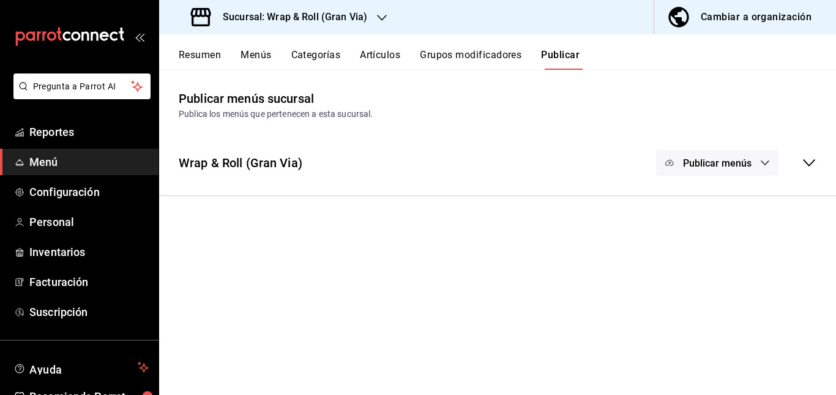
click at [351, 13] on h3 "Sucursal: Wrap & Roll (Gran Via)" at bounding box center [290, 17] width 154 height 15
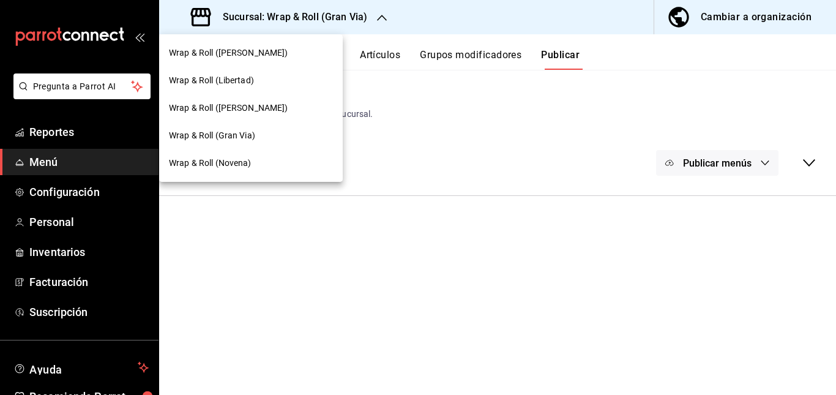
click at [270, 105] on span "Wrap & Roll ([PERSON_NAME])" at bounding box center [228, 108] width 119 height 13
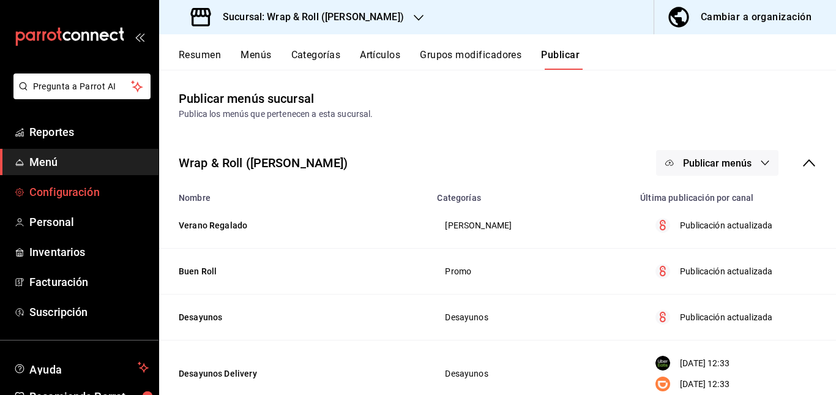
click at [67, 184] on span "Configuración" at bounding box center [88, 192] width 119 height 17
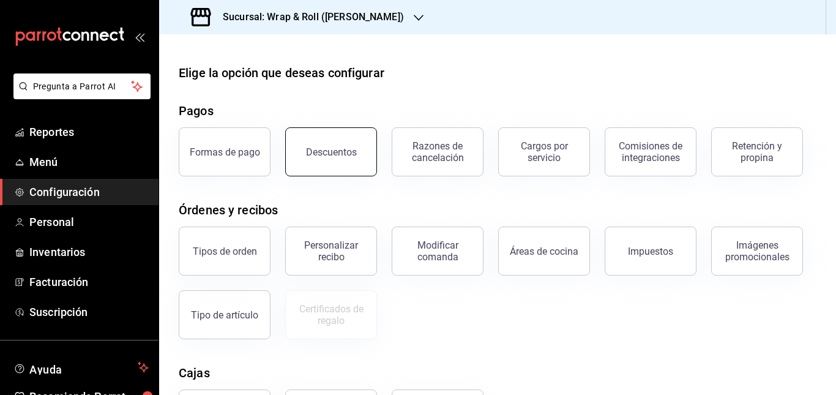
click at [302, 149] on button "Descuentos" at bounding box center [331, 151] width 92 height 49
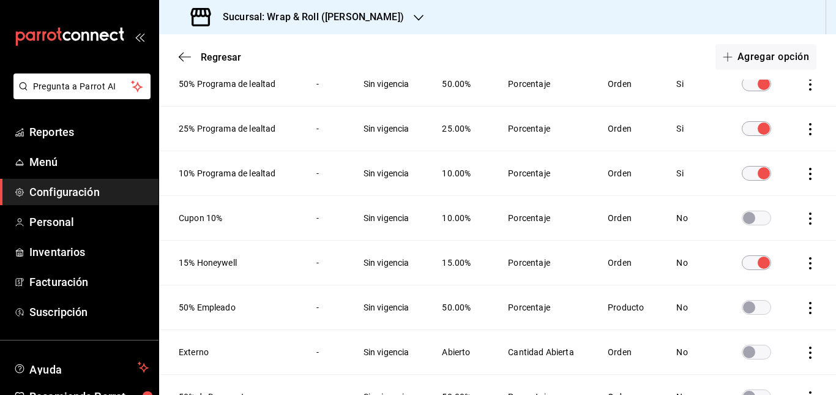
scroll to position [222, 0]
click at [804, 305] on icon "actions" at bounding box center [810, 307] width 12 height 12
click at [343, 324] on div at bounding box center [418, 197] width 836 height 395
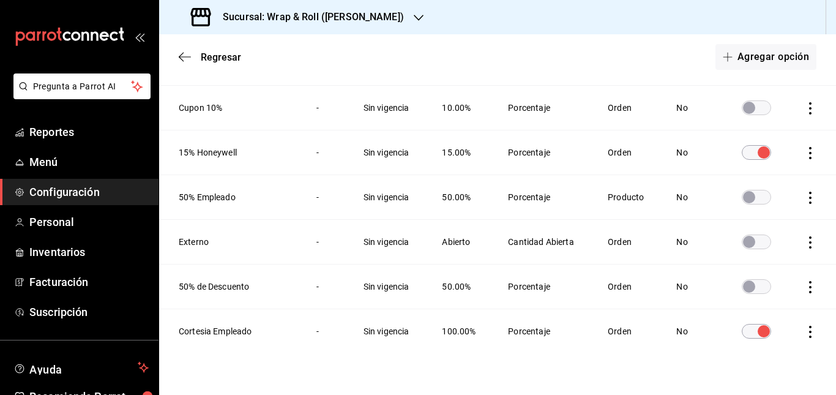
scroll to position [314, 0]
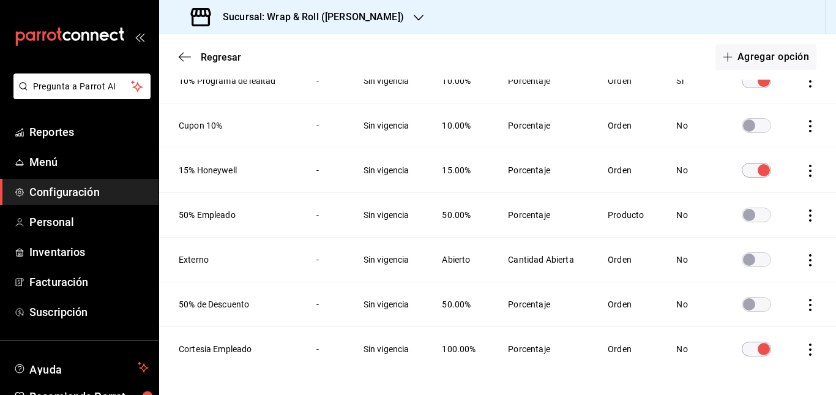
click at [747, 211] on input "discountsTable" at bounding box center [749, 214] width 44 height 15
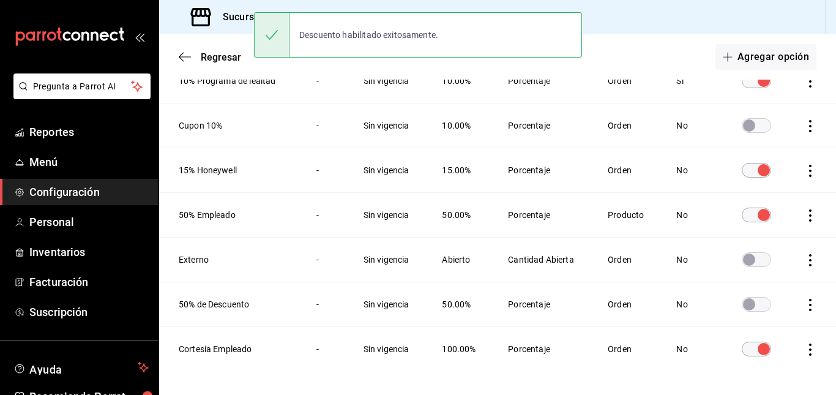
scroll to position [288, 0]
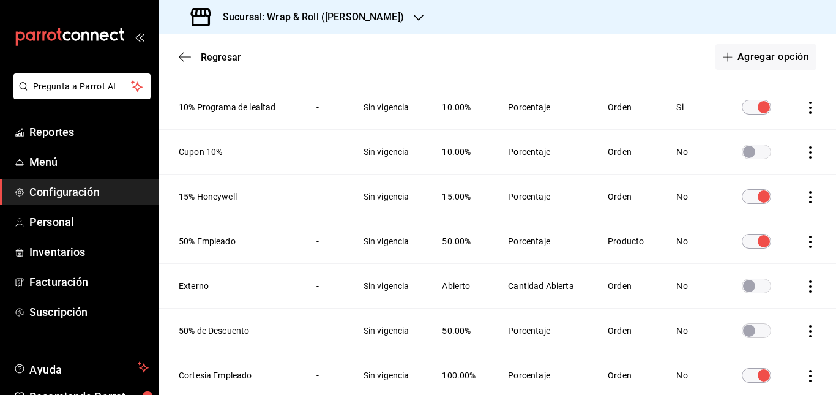
click at [53, 186] on span "Configuración" at bounding box center [88, 192] width 119 height 17
